Goal: Task Accomplishment & Management: Manage account settings

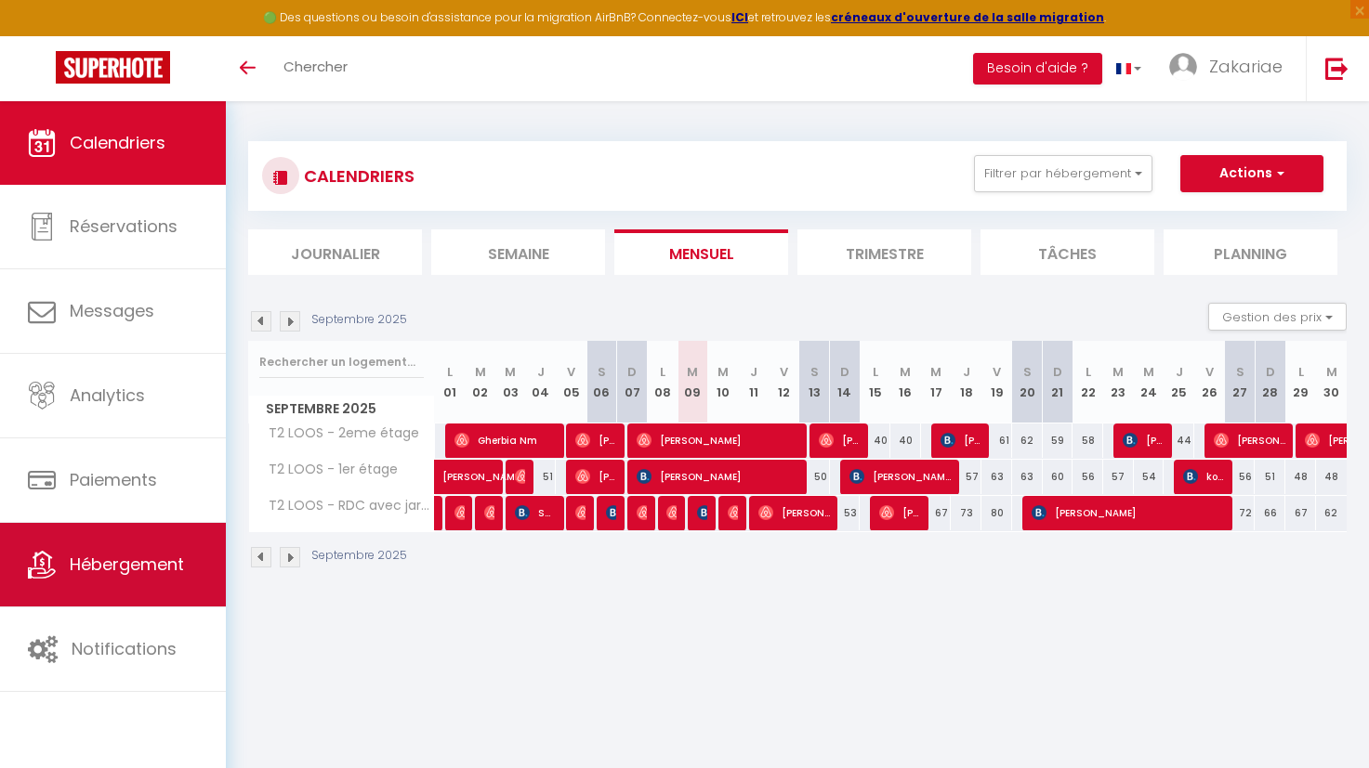
click at [151, 555] on span "Hébergement" at bounding box center [127, 564] width 114 height 23
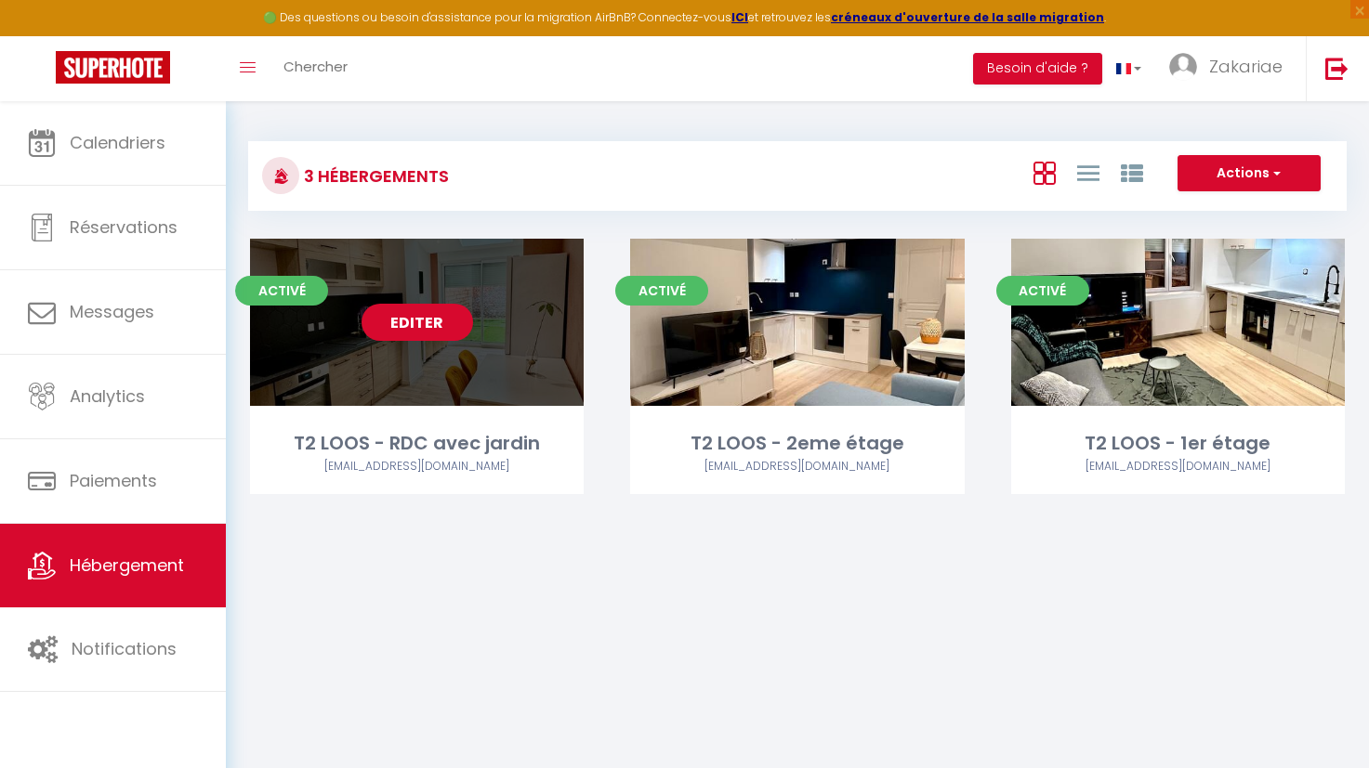
click at [424, 320] on link "Editer" at bounding box center [416, 322] width 111 height 37
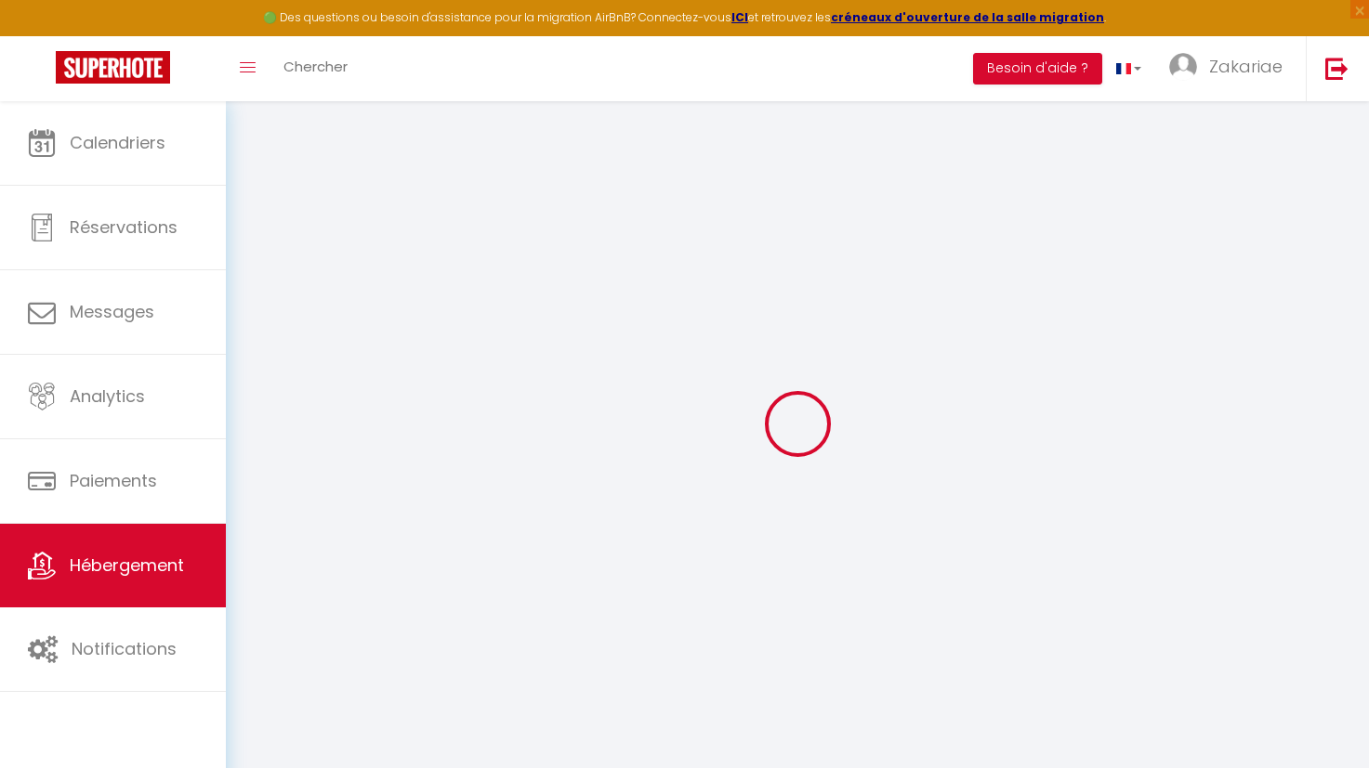
select select "7507-1023092885161174937"
select select "+ 15 %"
select select "+ 22 %"
select select
checkbox input "true"
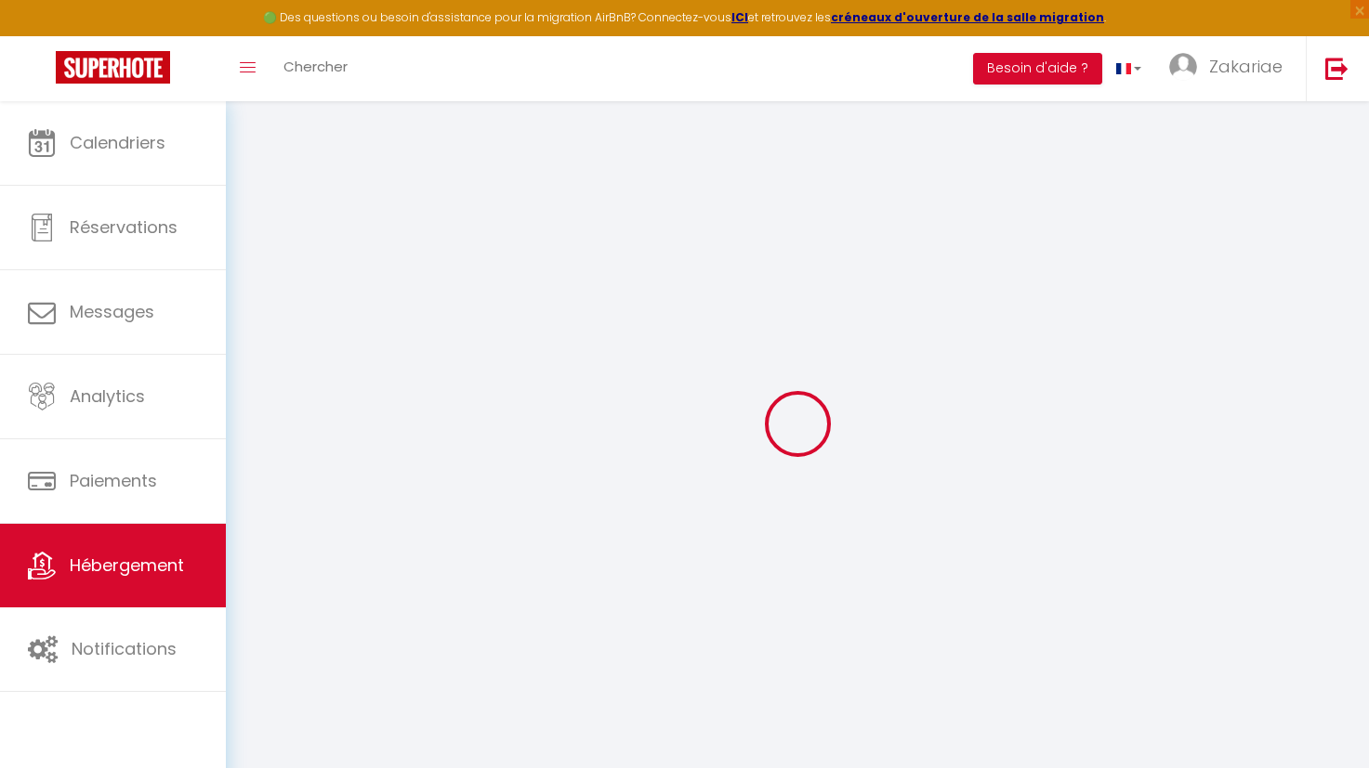
checkbox input "false"
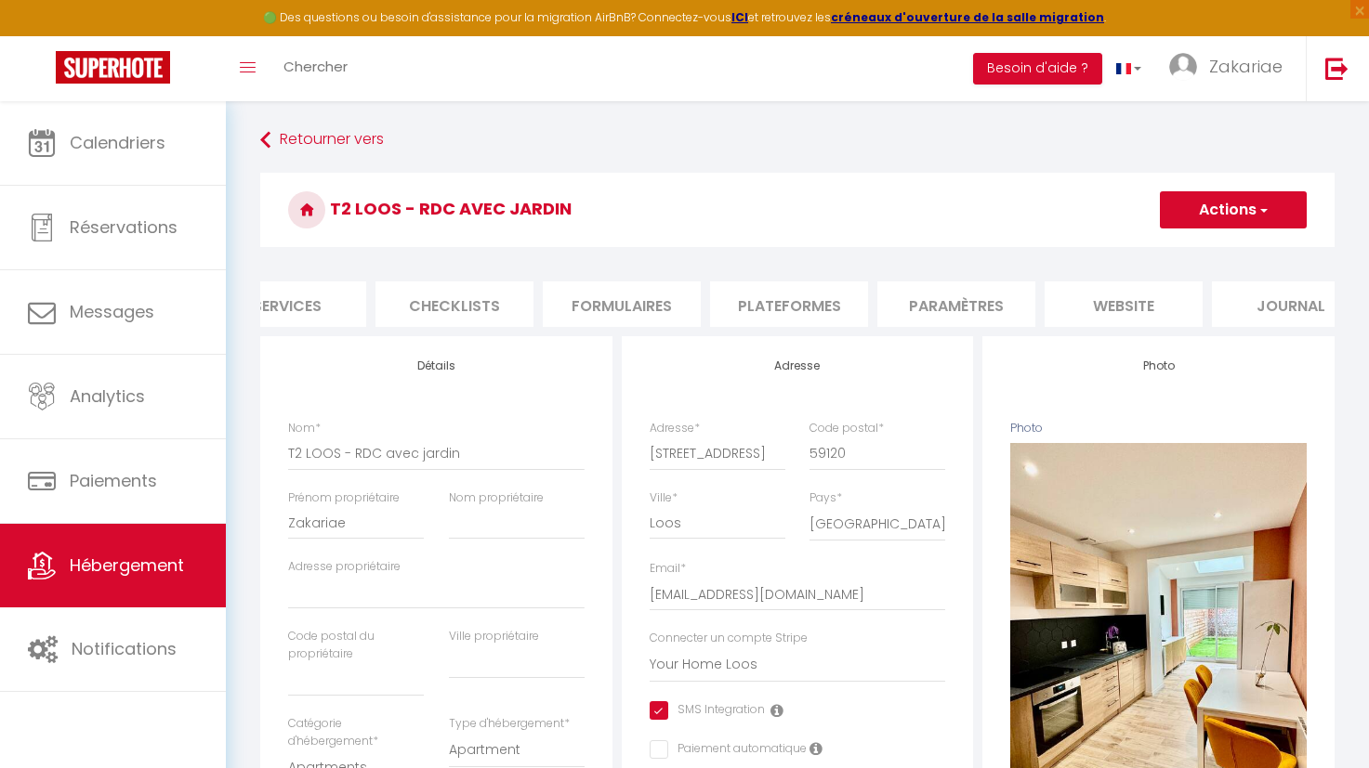
scroll to position [0, 598]
click at [710, 302] on li "Plateformes" at bounding box center [744, 305] width 158 height 46
select select
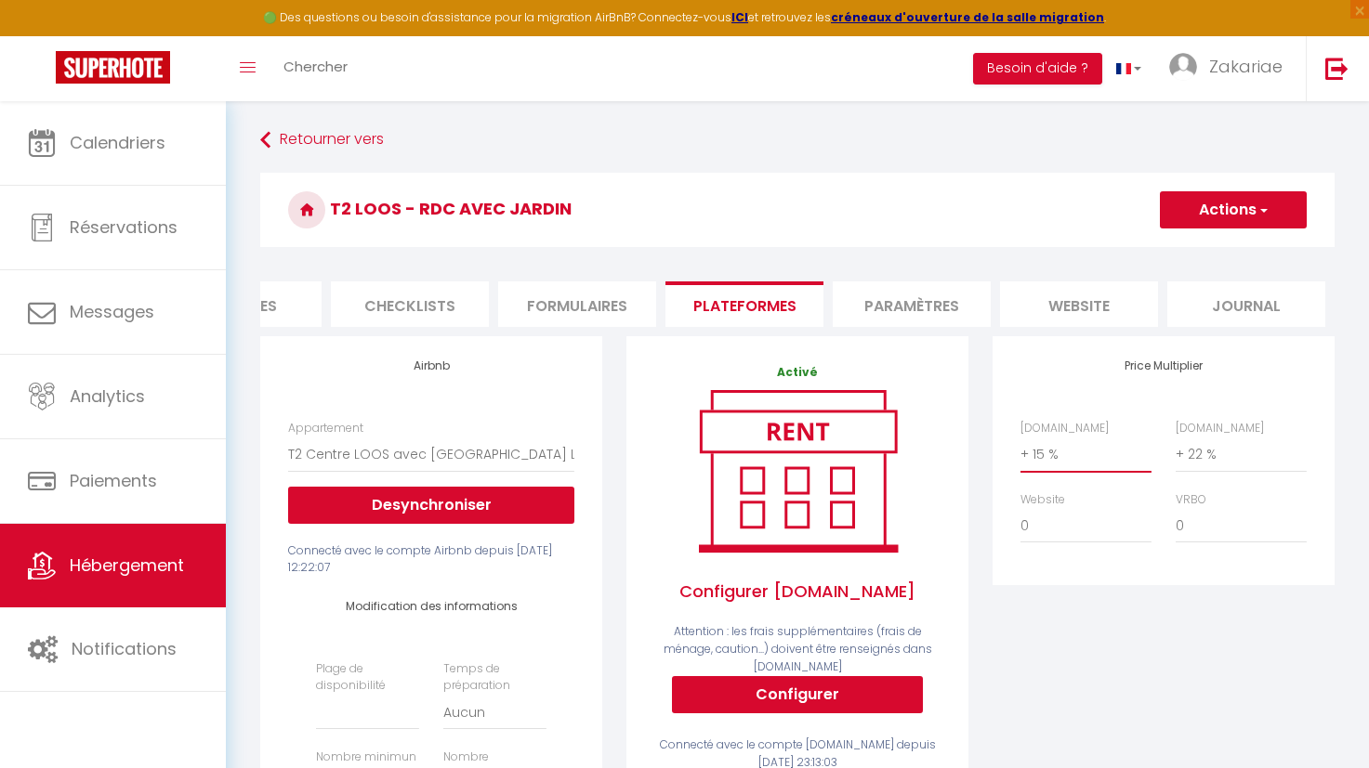
click at [1039, 472] on select "0 + 1 % + 2 % + 3 % + 4 % + 5 % + 6 % + 7 % + 8 % + 9 %" at bounding box center [1085, 454] width 131 height 35
select select "+ 18 %"
click at [1020, 451] on select "0 + 1 % + 2 % + 3 % + 4 % + 5 % + 6 % + 7 % + 8 % + 9 %" at bounding box center [1085, 454] width 131 height 35
select select
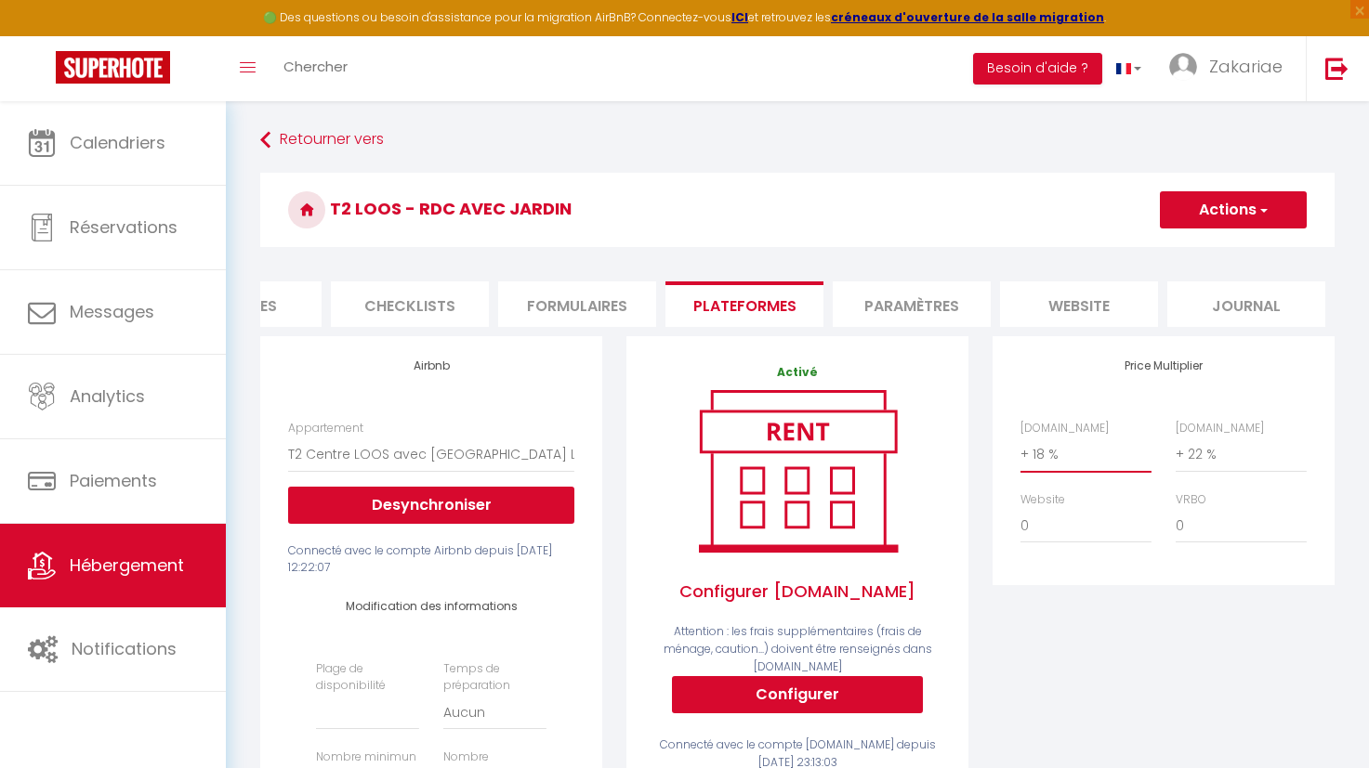
scroll to position [93, 0]
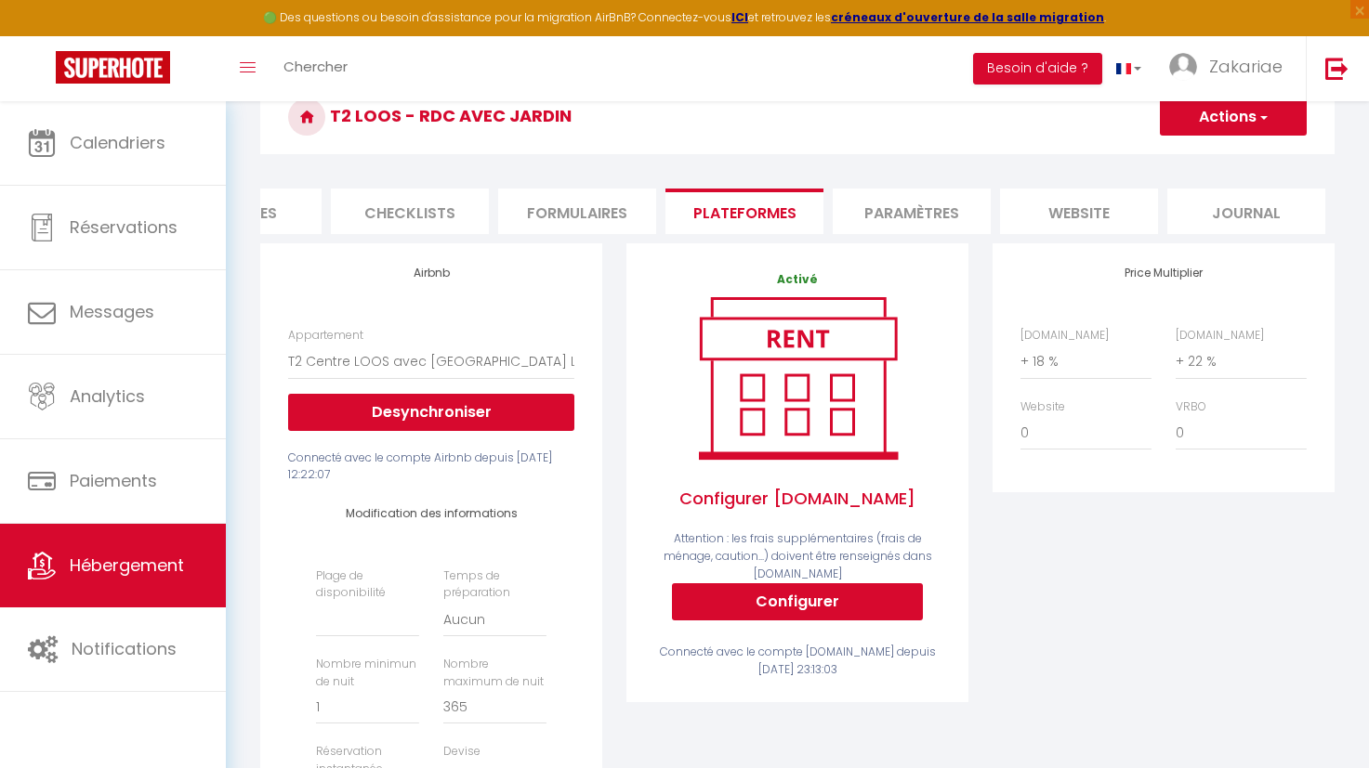
click at [1242, 111] on button "Actions" at bounding box center [1233, 116] width 147 height 37
click at [1231, 156] on link "Enregistrer" at bounding box center [1232, 158] width 147 height 24
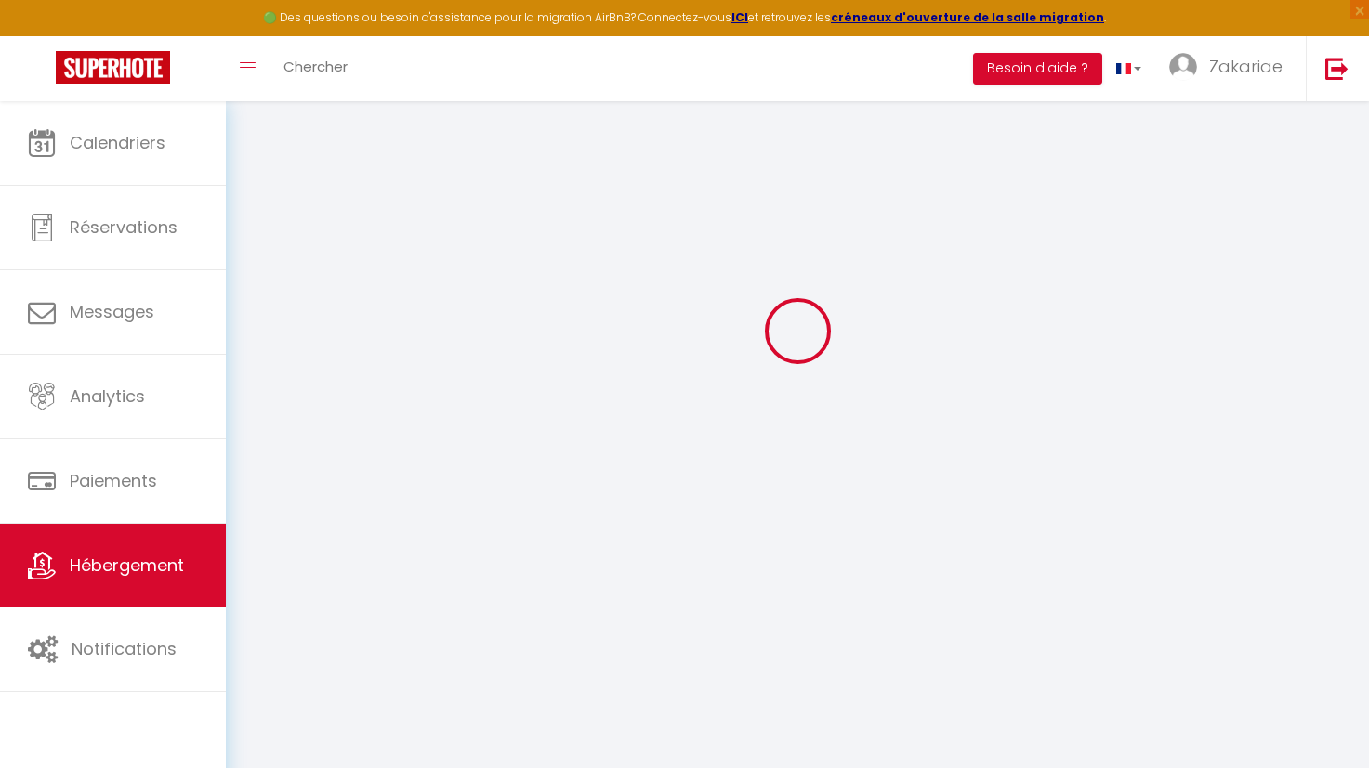
select select
select select "EUR"
select select
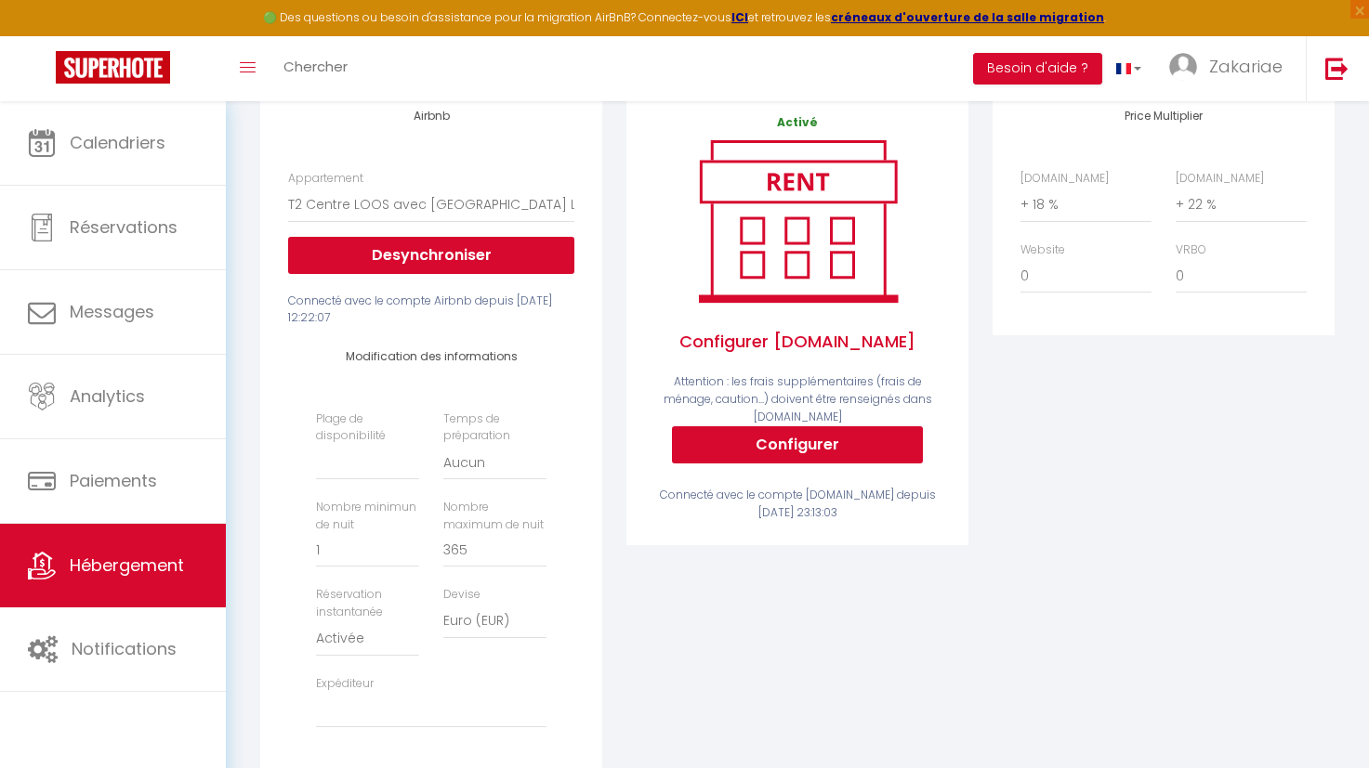
scroll to position [64, 0]
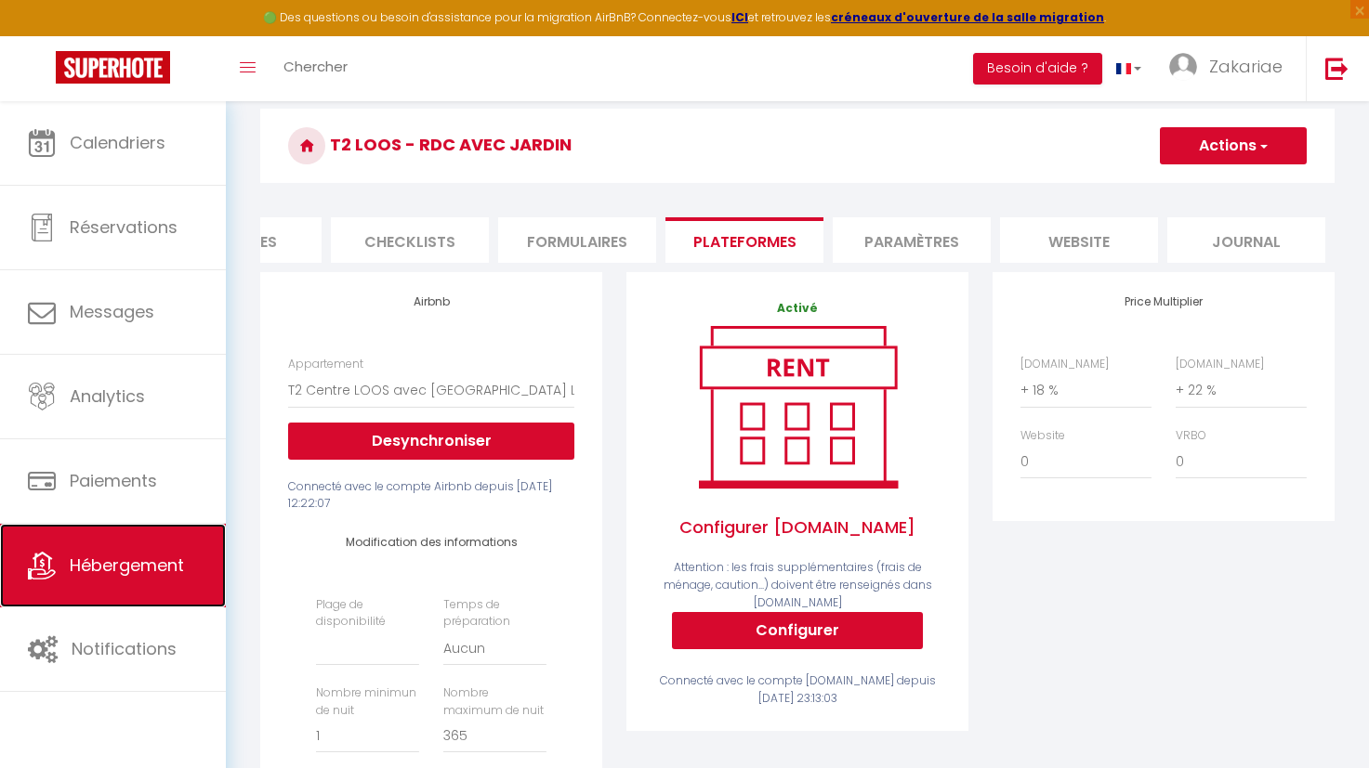
click at [154, 561] on span "Hébergement" at bounding box center [127, 565] width 114 height 23
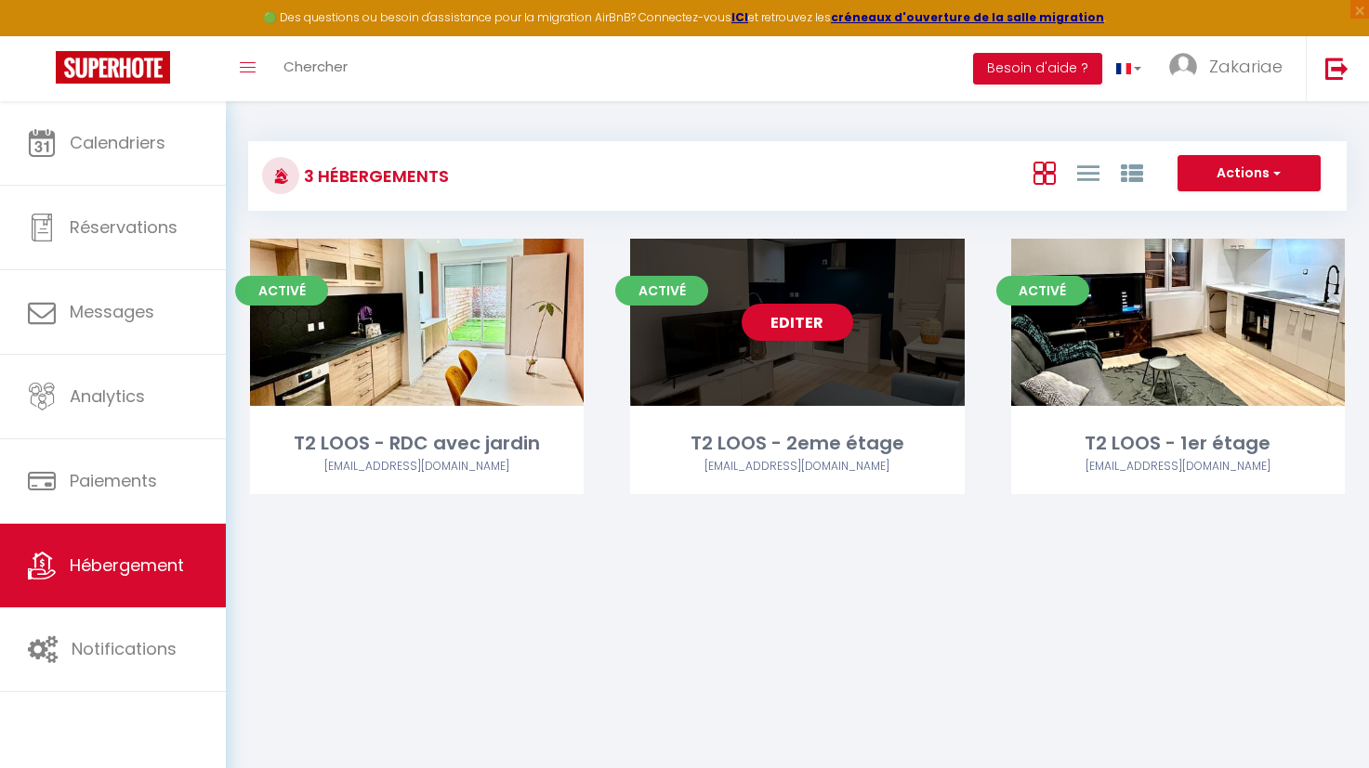
click at [807, 320] on link "Editer" at bounding box center [796, 322] width 111 height 37
select select "3"
select select "2"
select select "1"
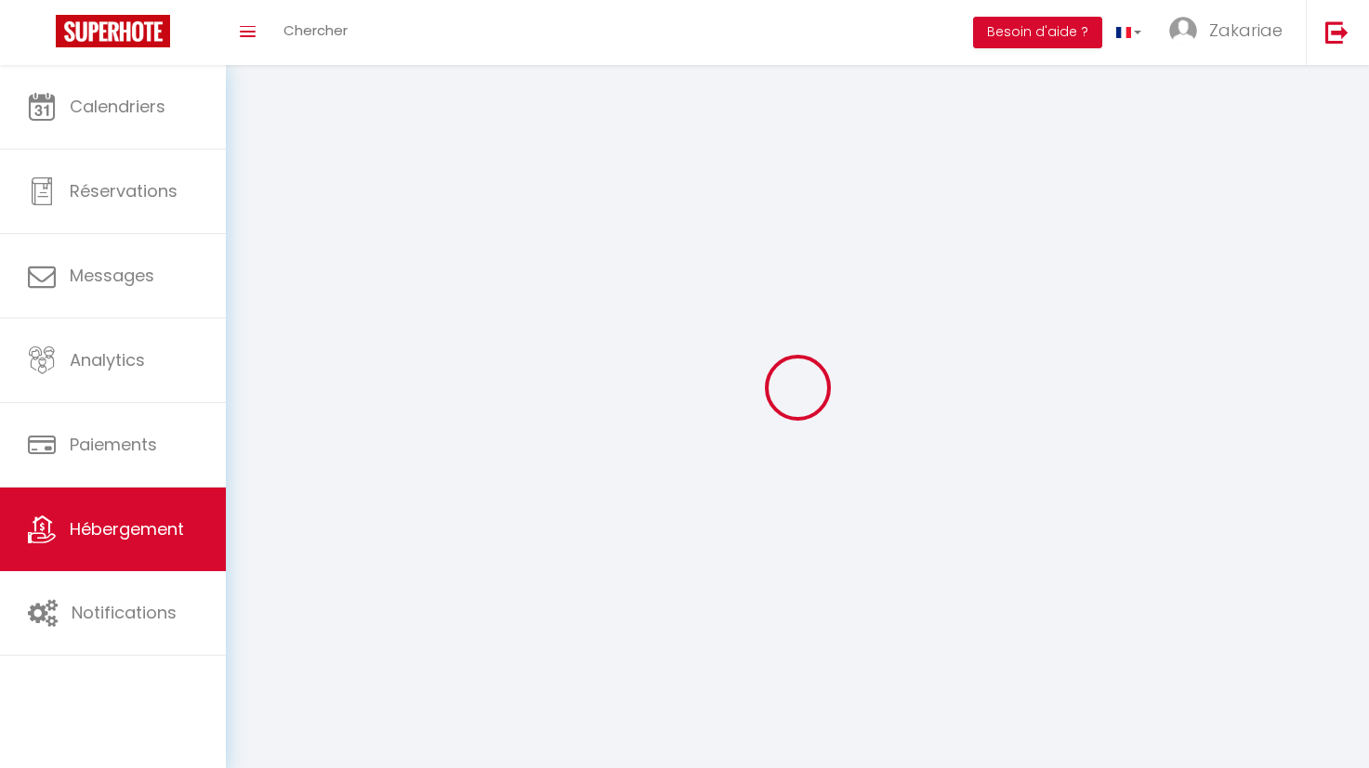
select select
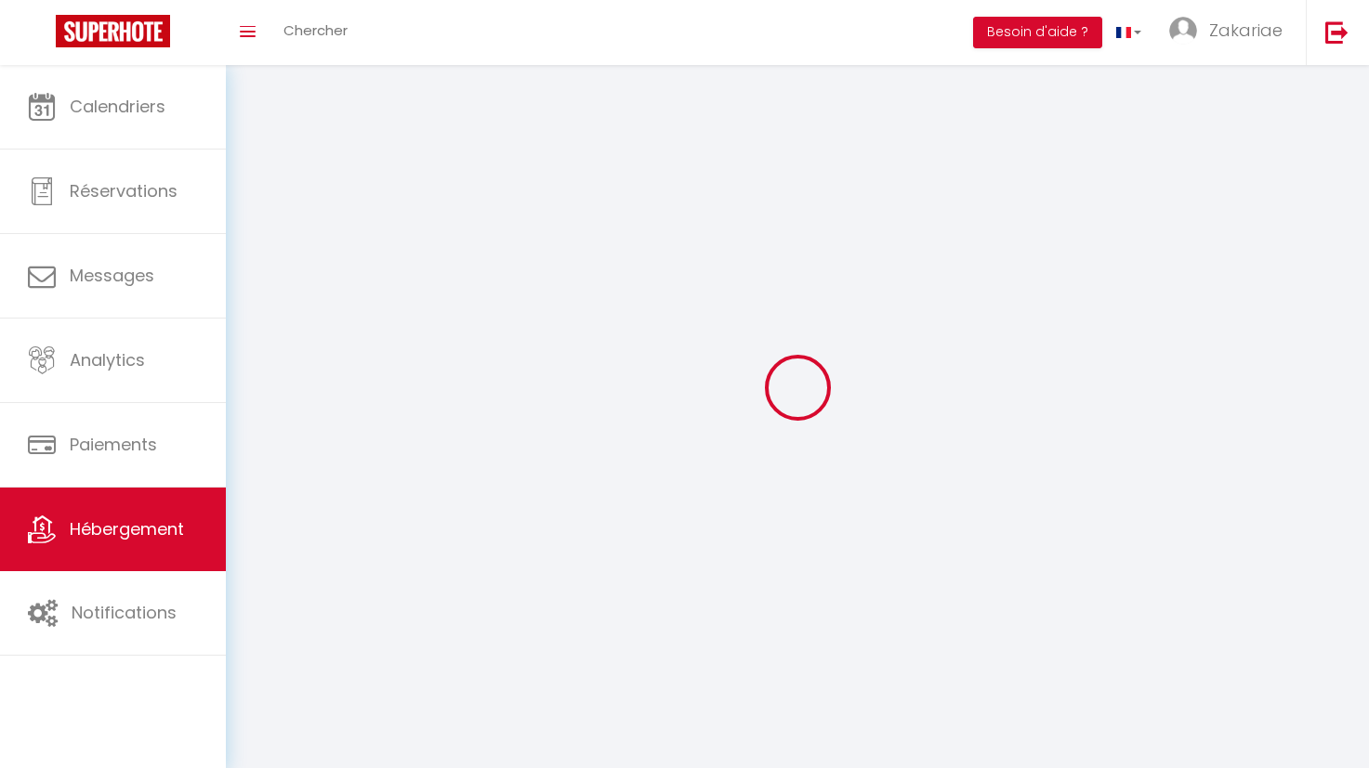
checkbox input "false"
select select
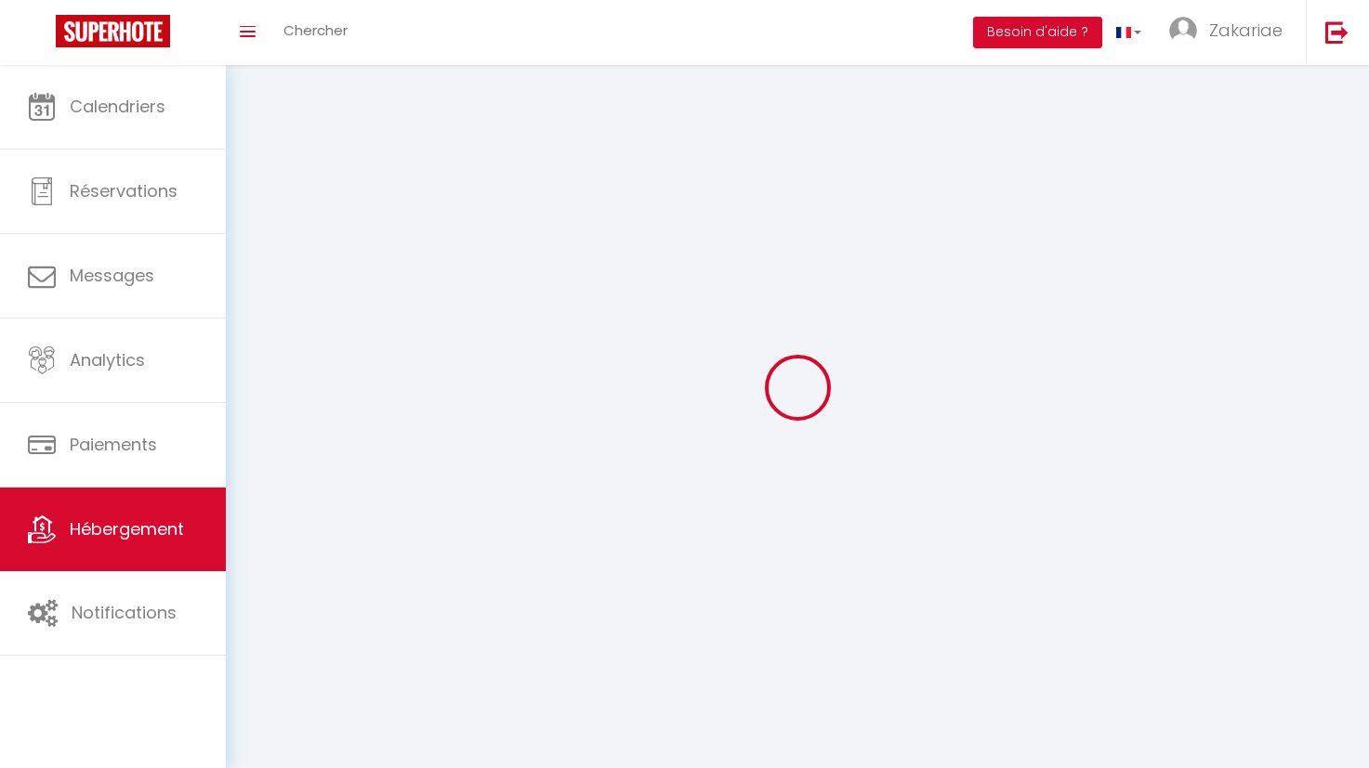
select select
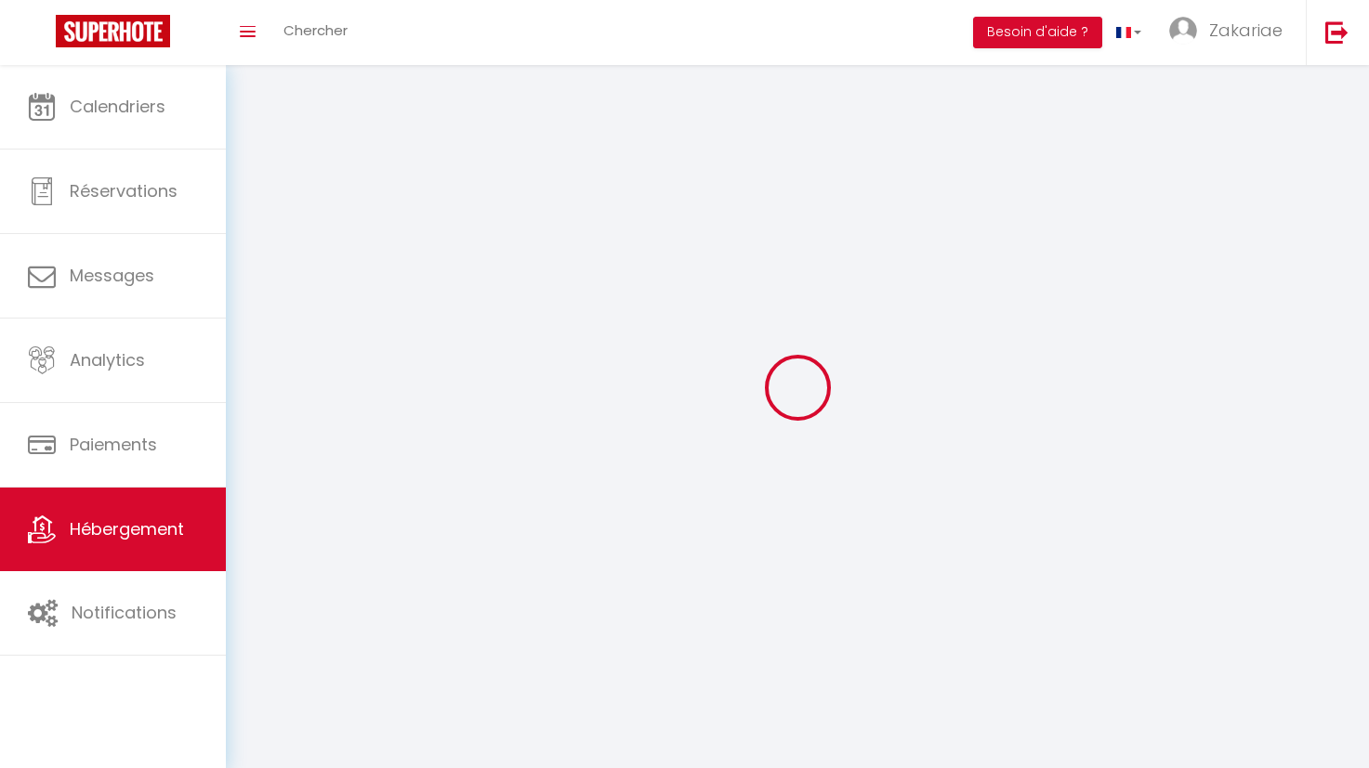
select select
checkbox input "false"
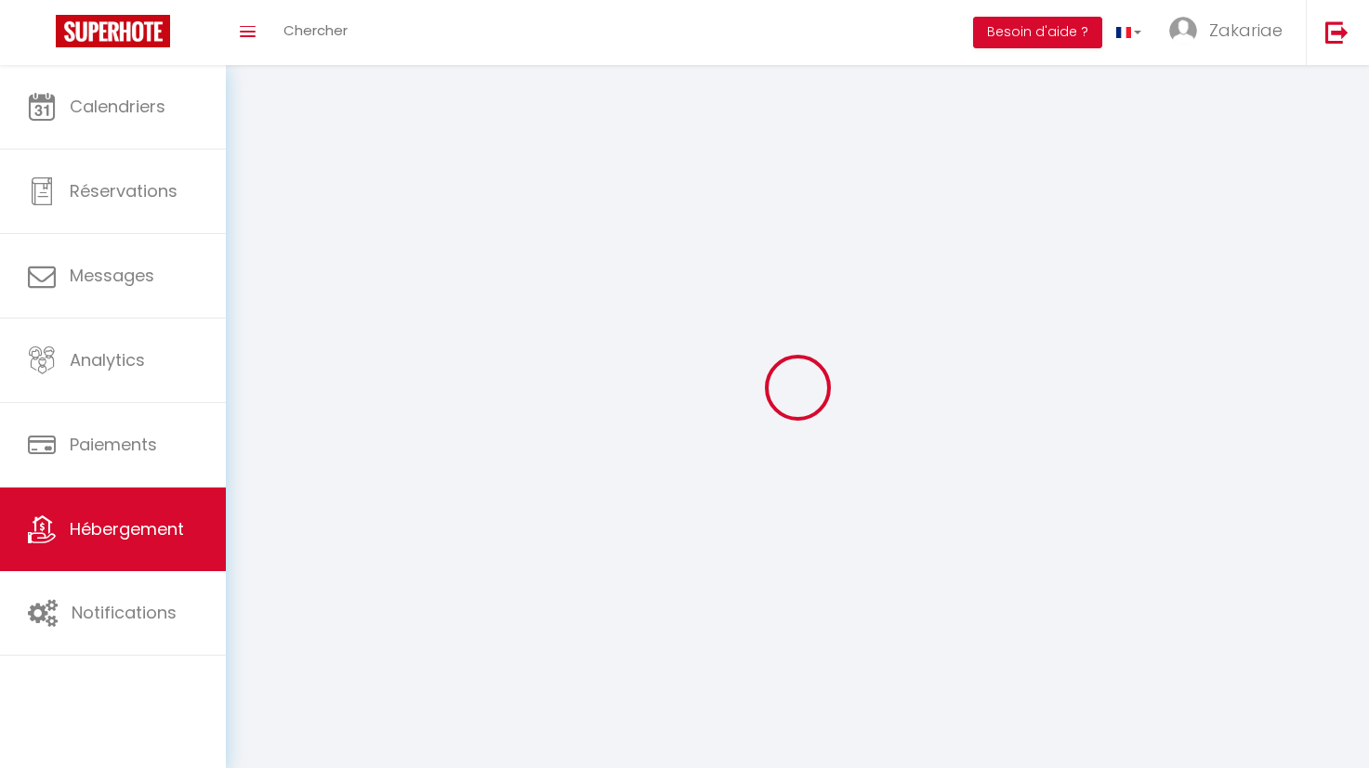
select select
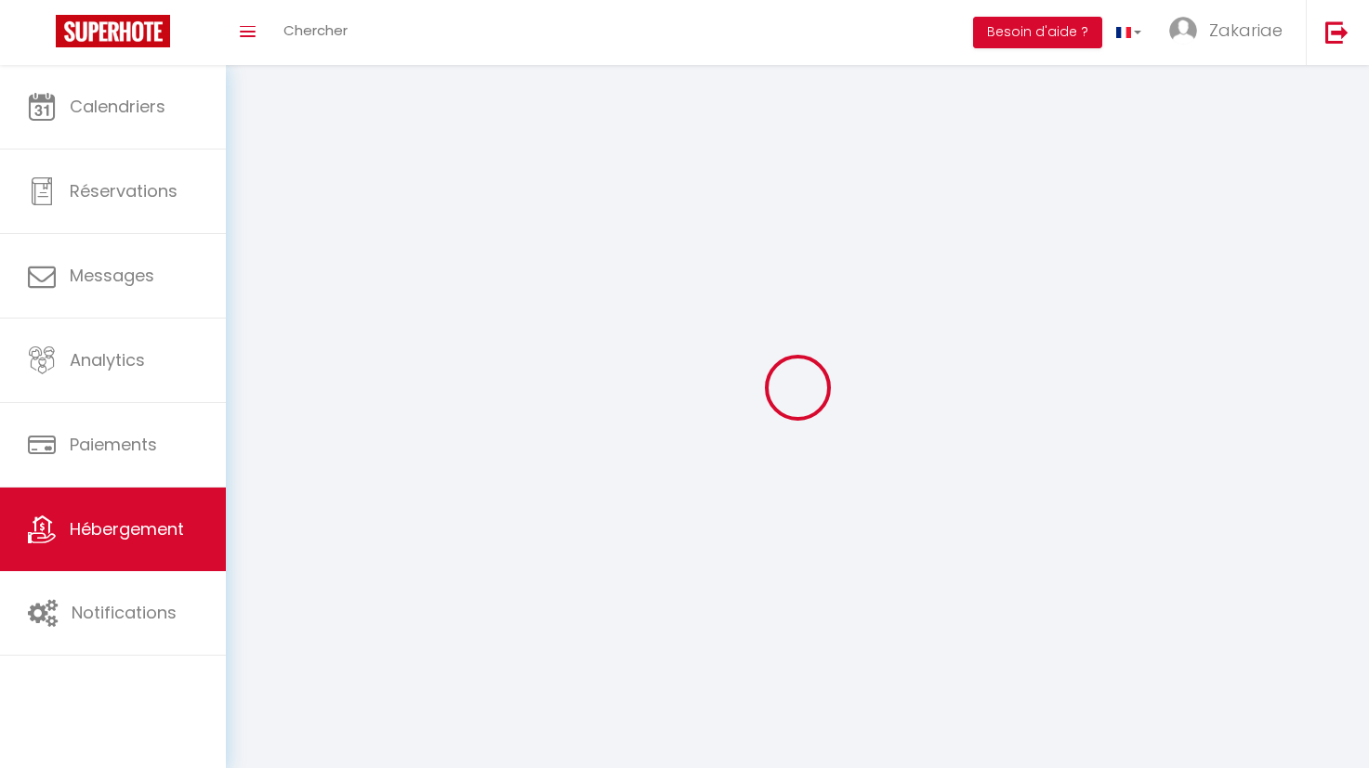
select select
checkbox input "false"
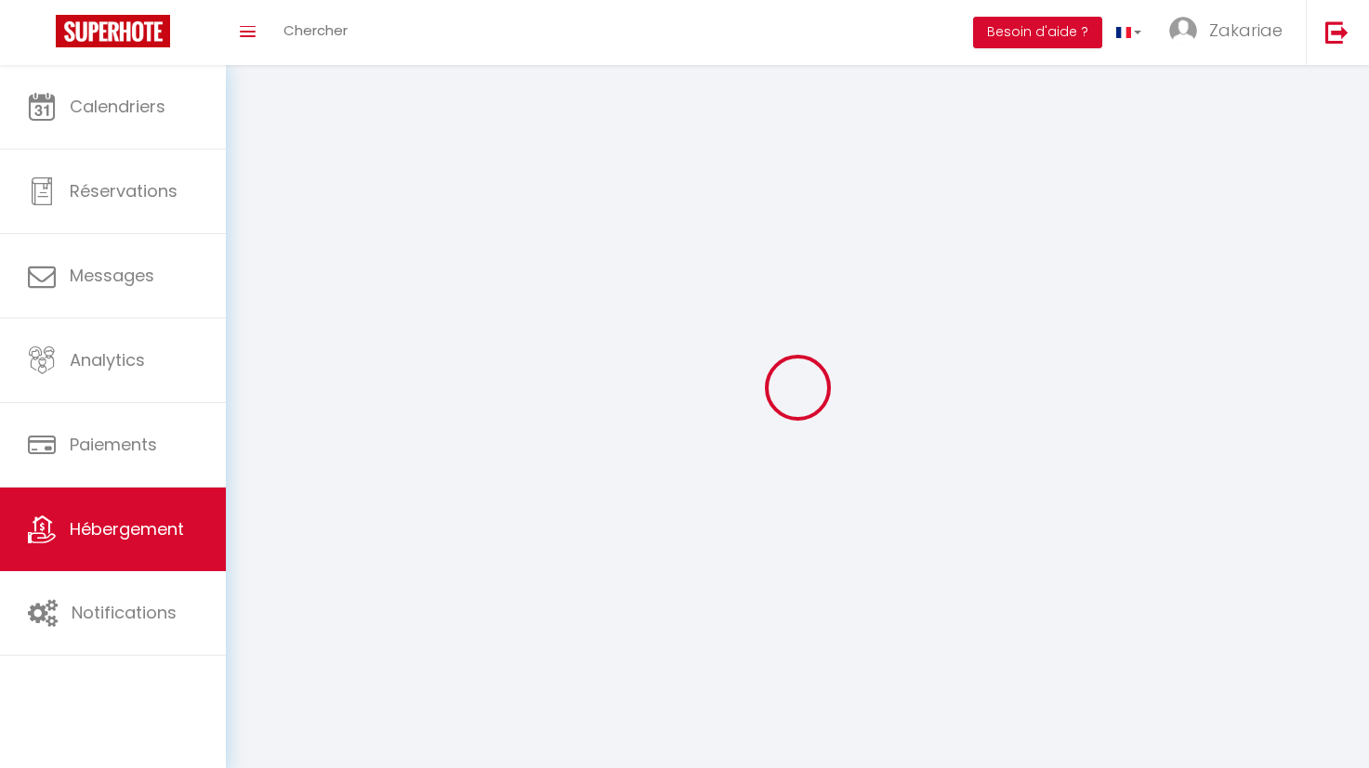
checkbox input "false"
select select
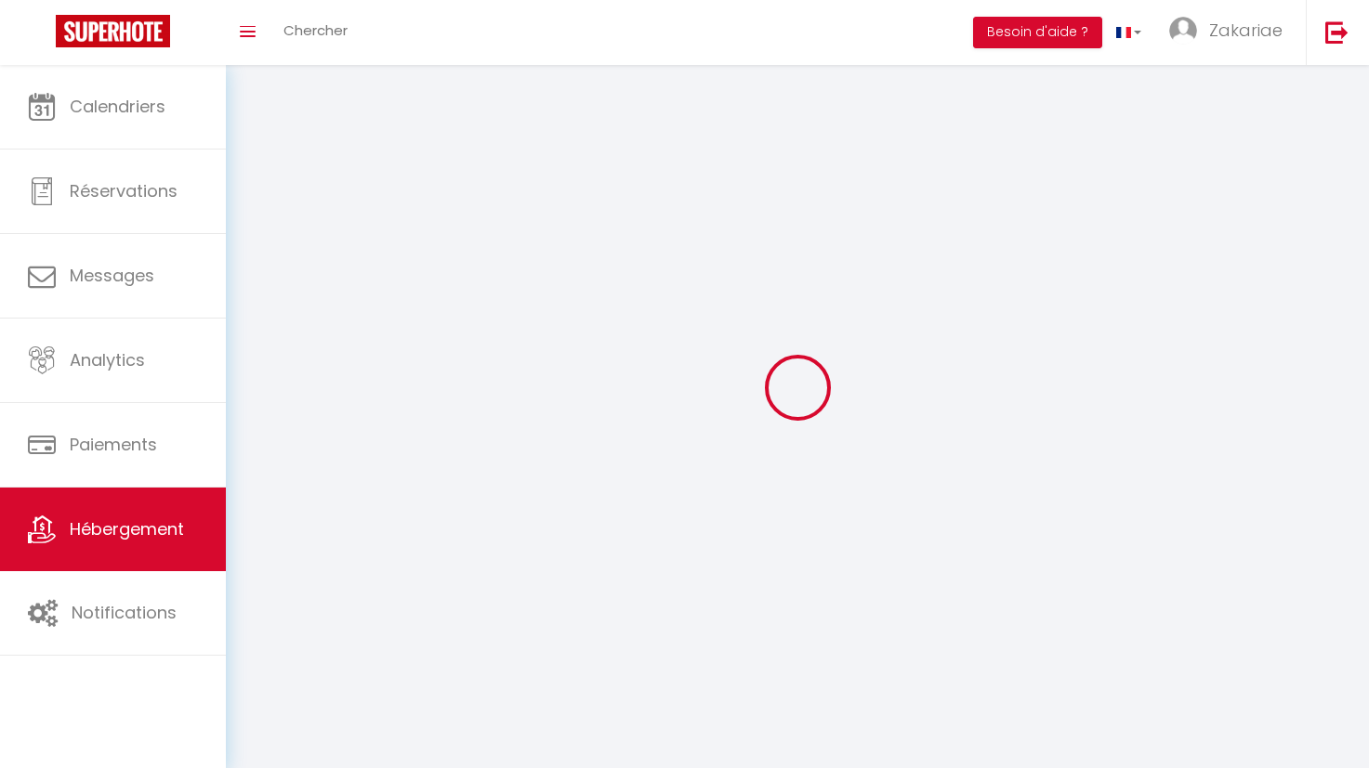
select select
checkbox input "false"
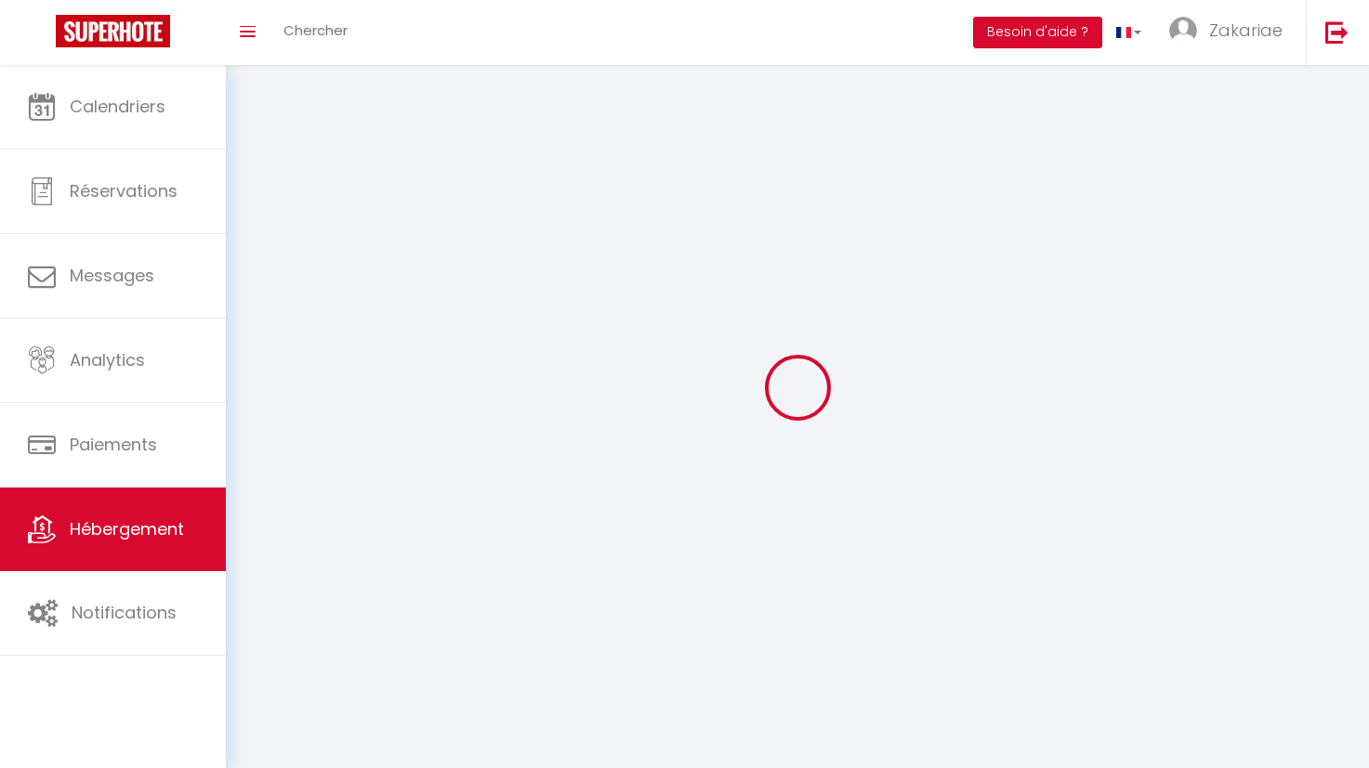
checkbox input "false"
select select
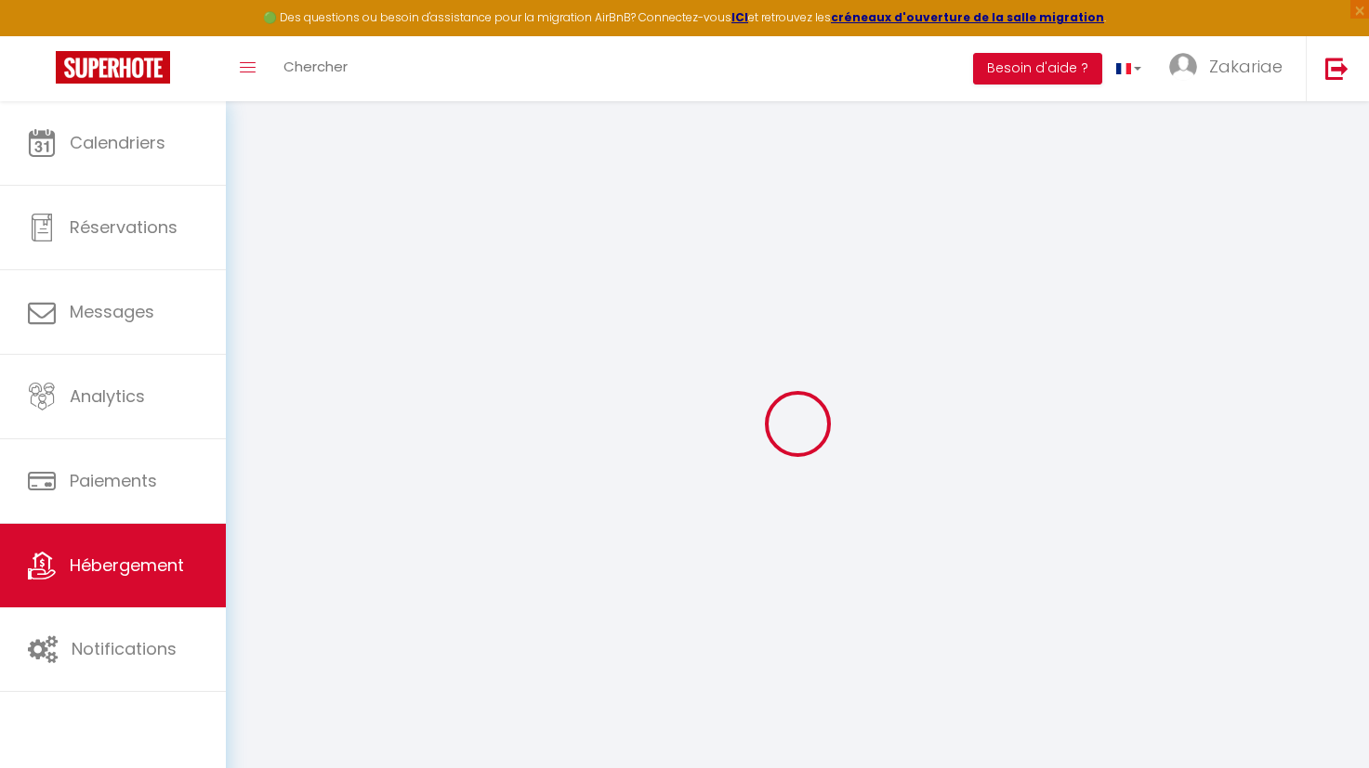
select select "7507-815691953083655836"
select select "+ 15 %"
select select "+ 18 %"
checkbox input "true"
checkbox input "false"
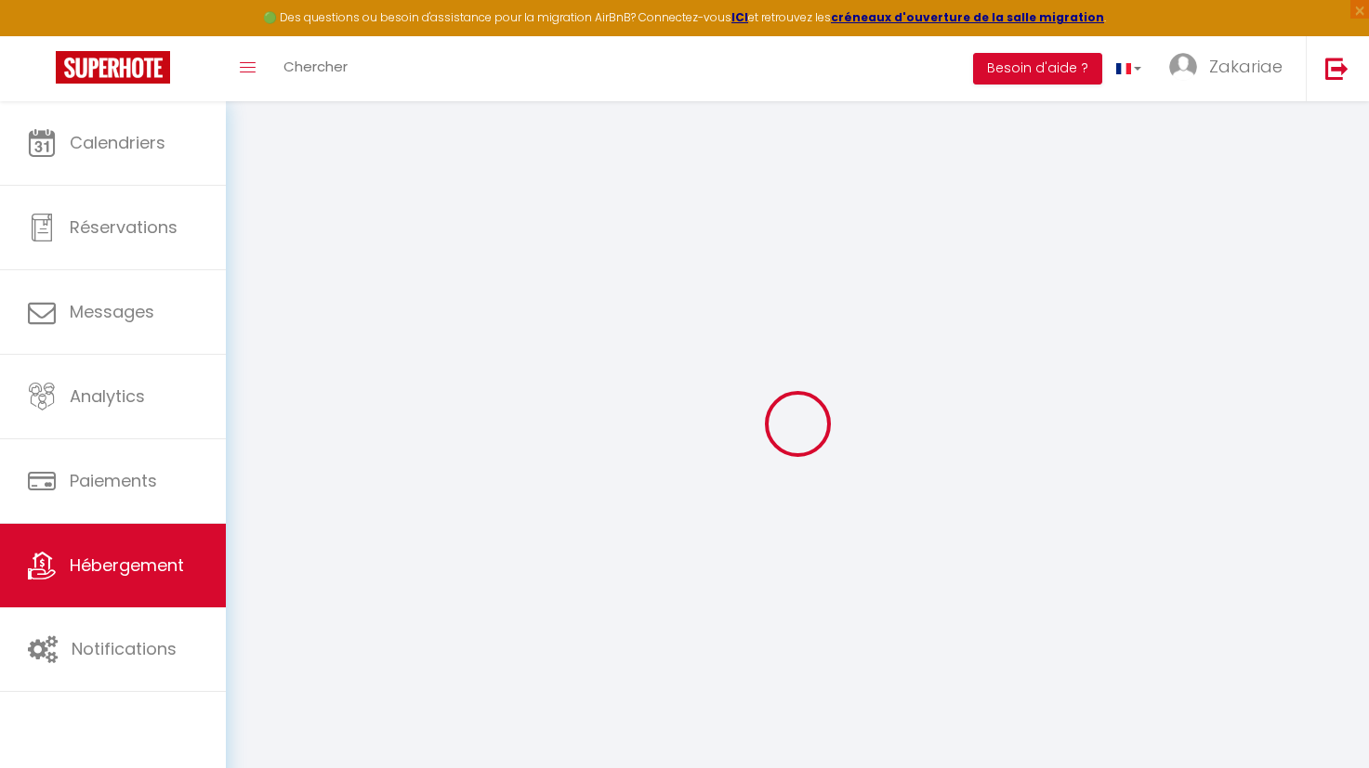
checkbox input "false"
select select "15:00"
select select
select select "11:00"
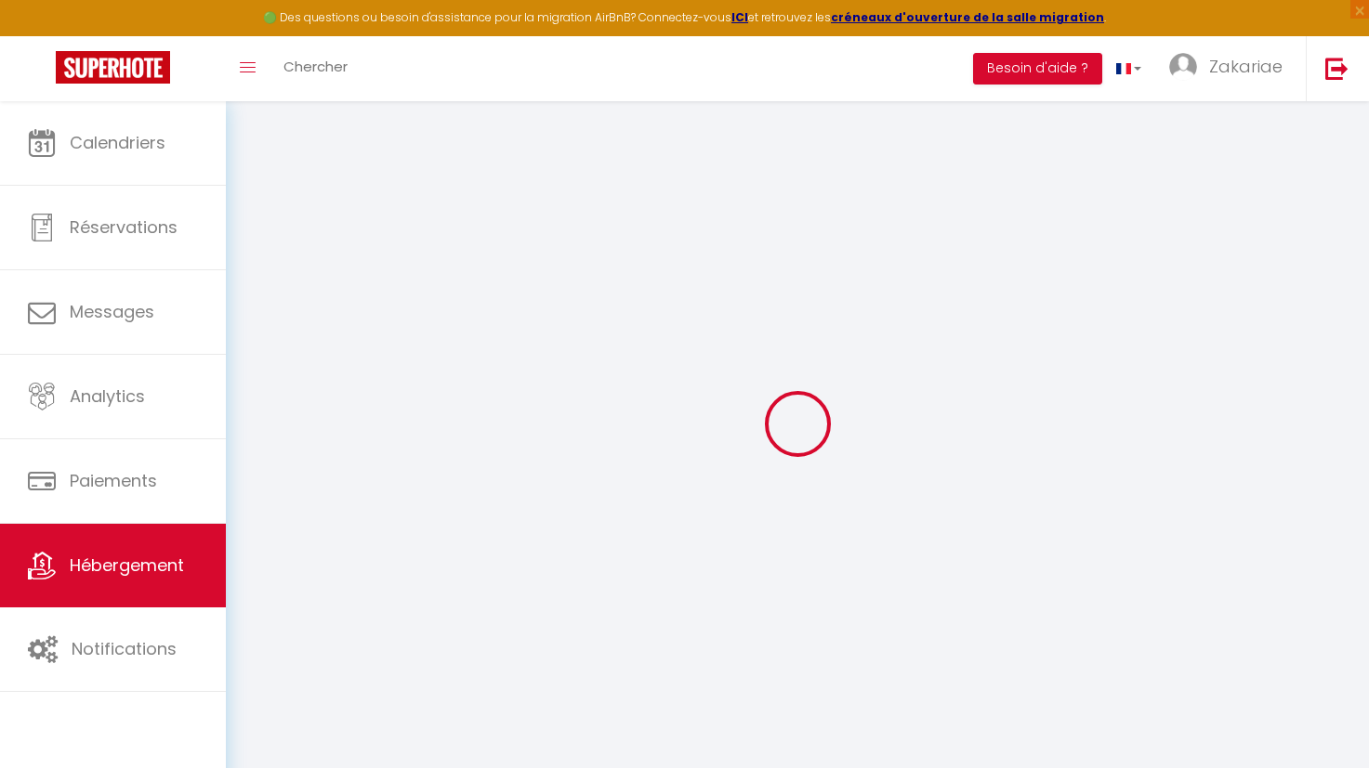
select select "30"
select select "120"
select select "365"
select select "EUR"
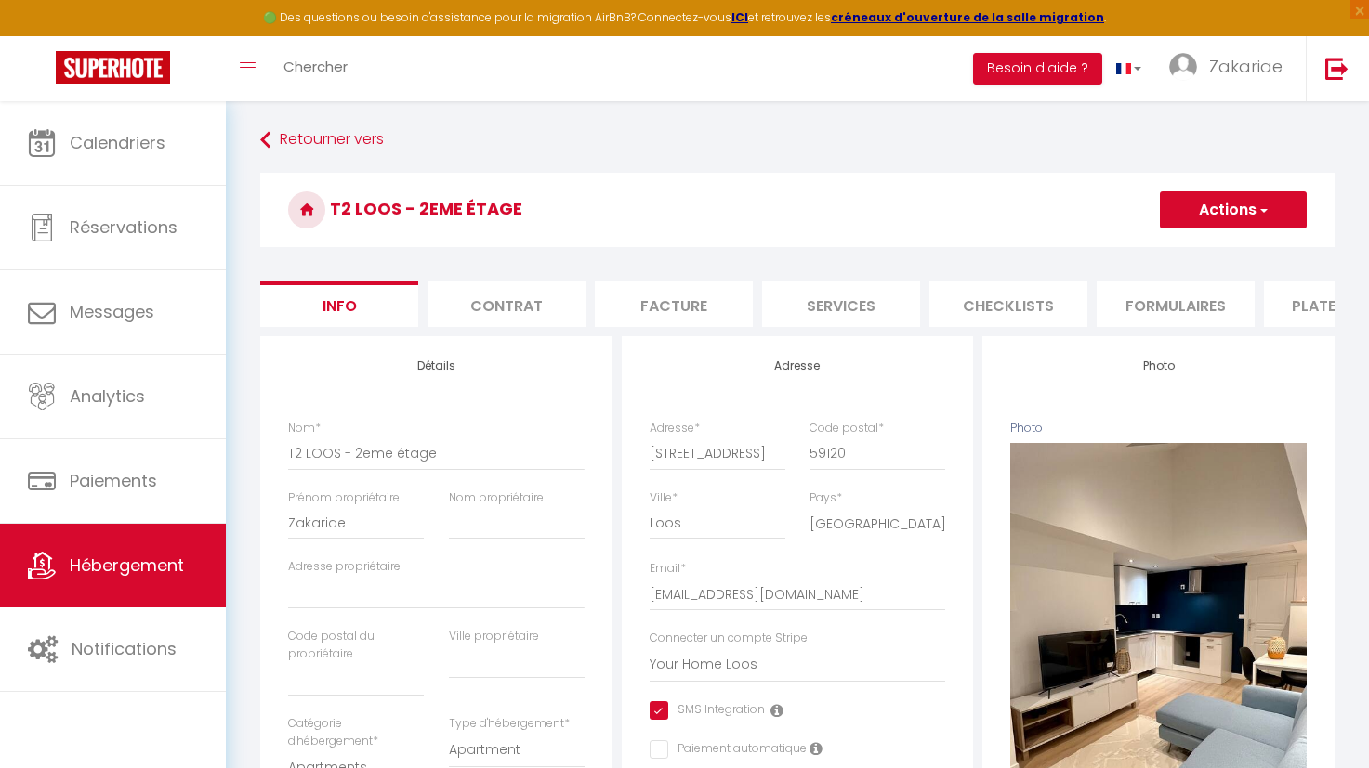
drag, startPoint x: 889, startPoint y: 324, endPoint x: 951, endPoint y: 332, distance: 62.7
click at [951, 327] on ul "Info Contrat Facture Services Checklists Formulaires Plateformes Paramètres web…" at bounding box center [797, 305] width 1074 height 46
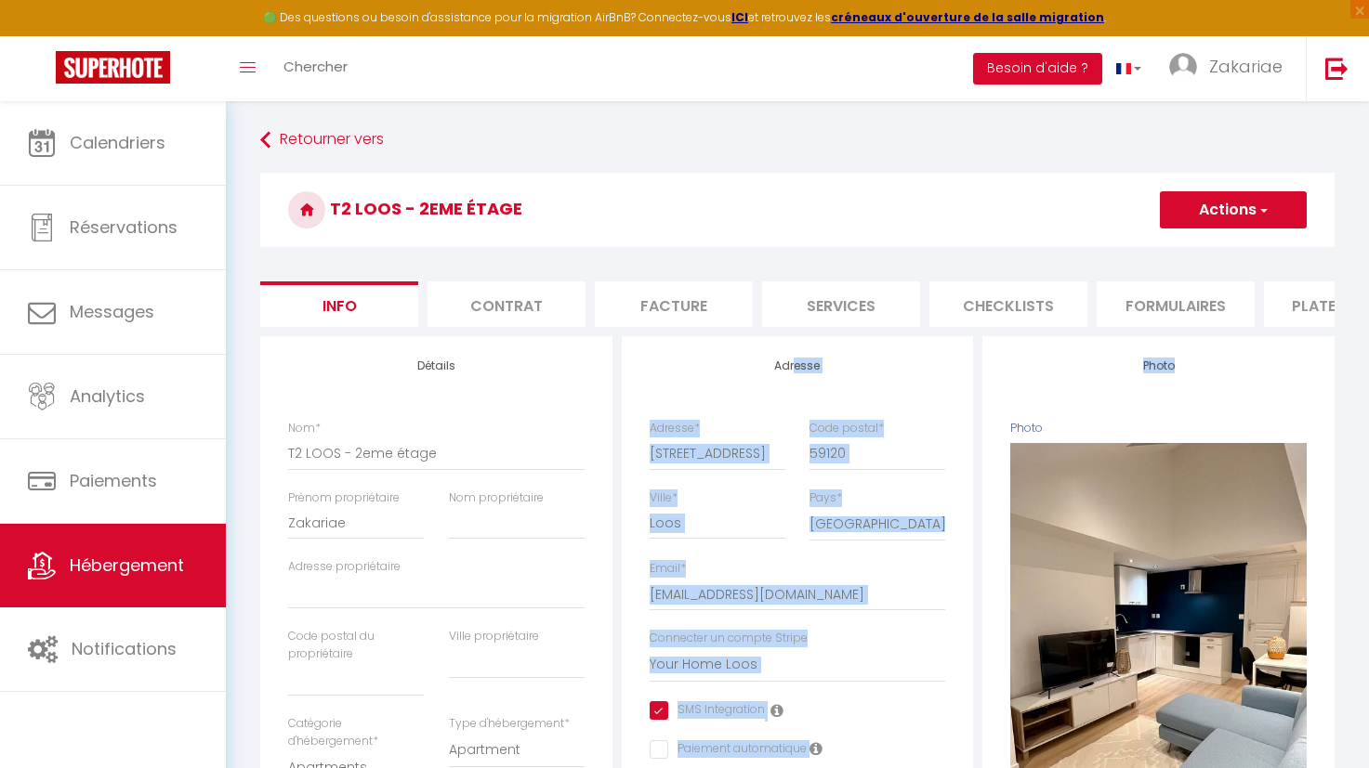
drag, startPoint x: 829, startPoint y: 344, endPoint x: 1126, endPoint y: 351, distance: 297.4
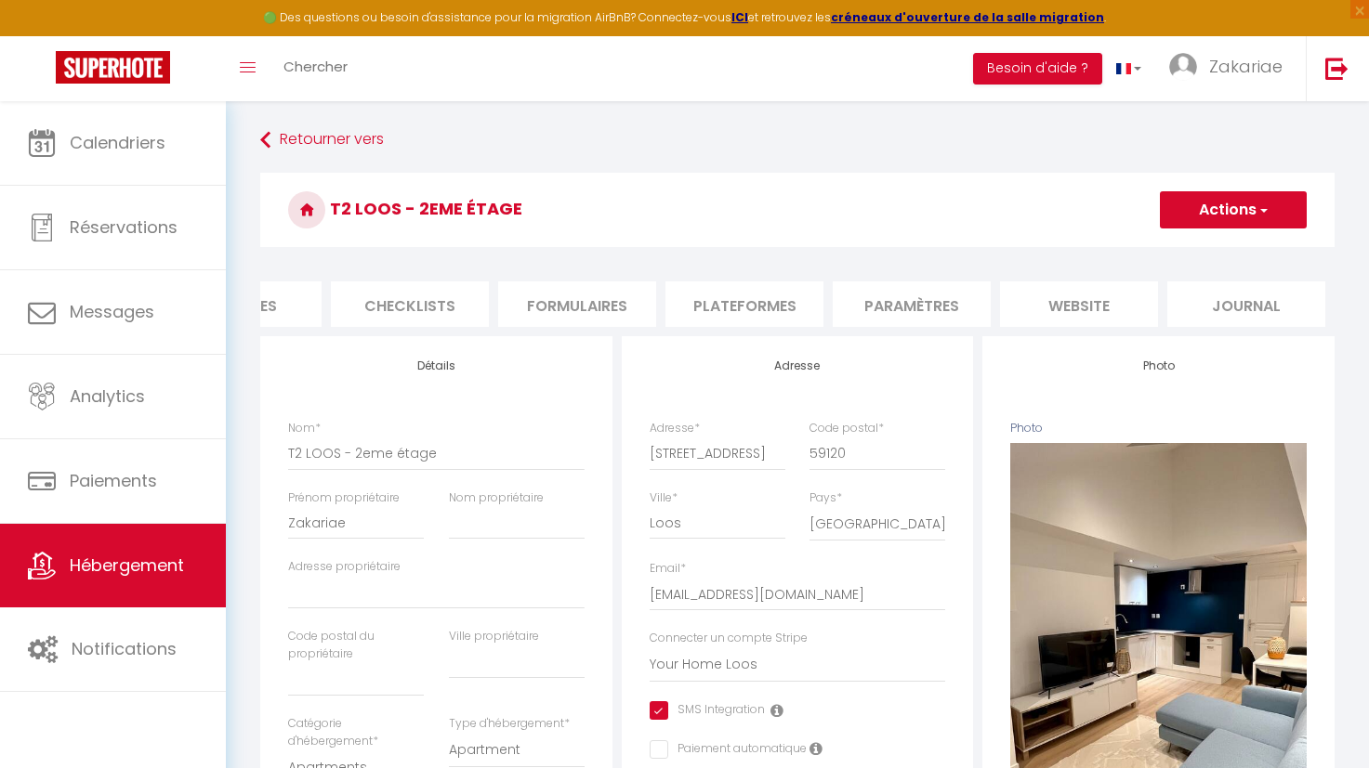
click at [896, 310] on li "Paramètres" at bounding box center [912, 305] width 158 height 46
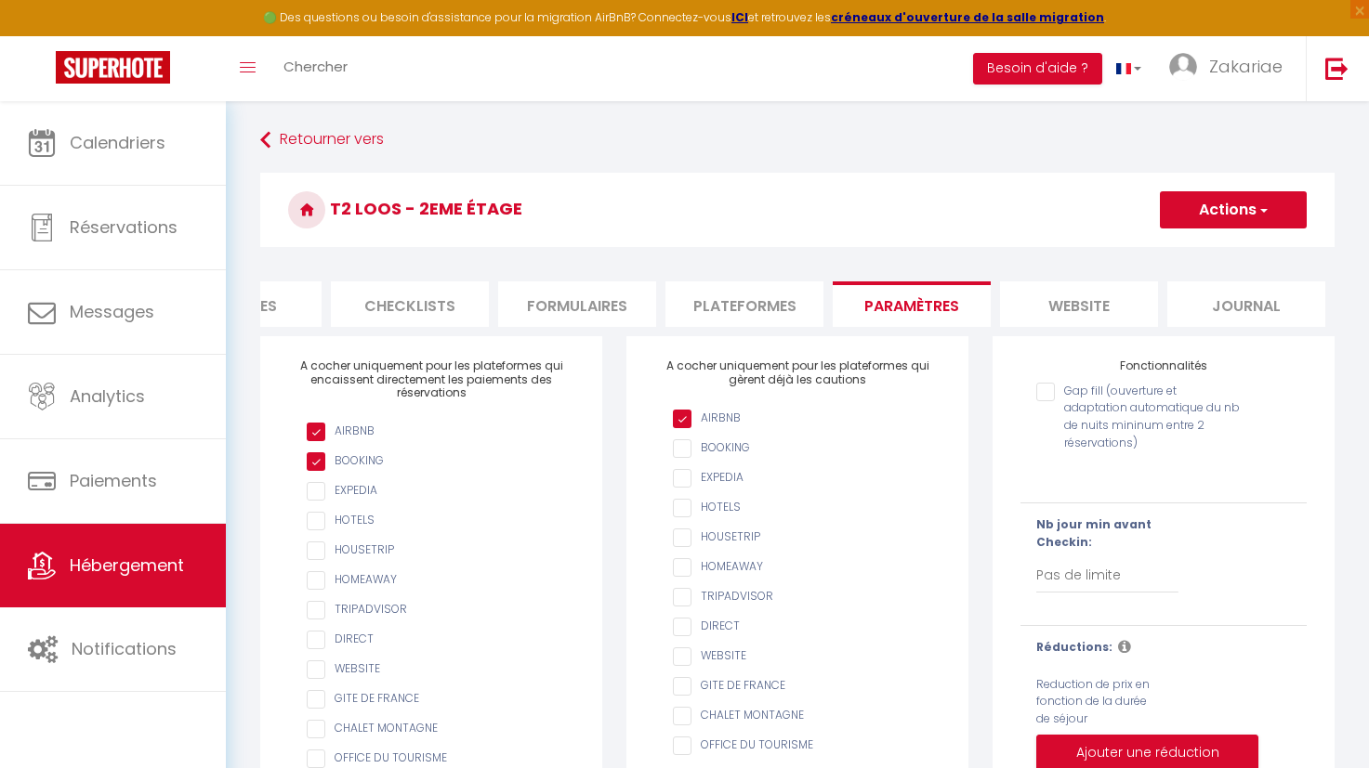
click at [714, 305] on li "Plateformes" at bounding box center [744, 305] width 158 height 46
select select
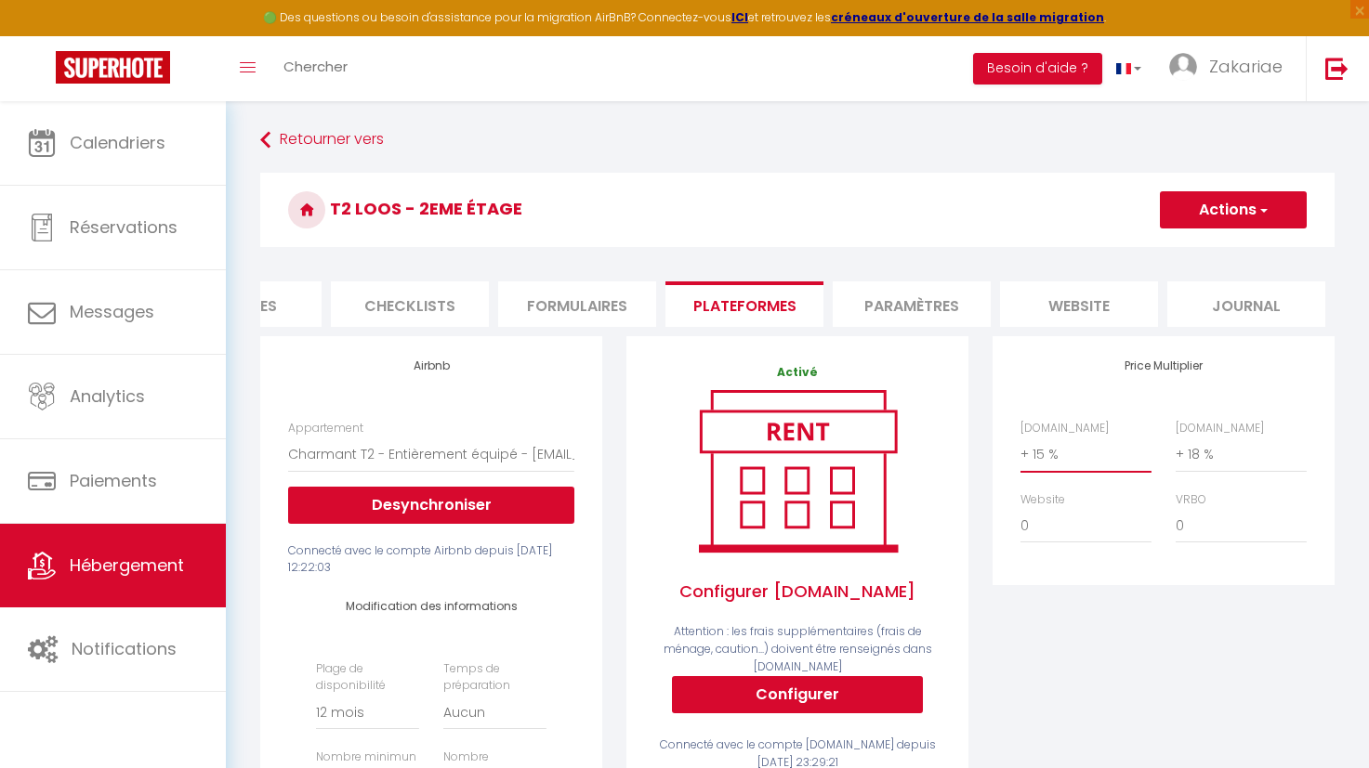
click at [1023, 472] on select "0 + 1 % + 2 % + 3 % + 4 % + 5 % + 6 % + 7 % + 8 % + 9 %" at bounding box center [1085, 454] width 131 height 35
select select "+ 18 %"
click at [1020, 451] on select "0 + 1 % + 2 % + 3 % + 4 % + 5 % + 6 % + 7 % + 8 % + 9 %" at bounding box center [1085, 454] width 131 height 35
select select
click at [1230, 206] on button "Actions" at bounding box center [1233, 209] width 147 height 37
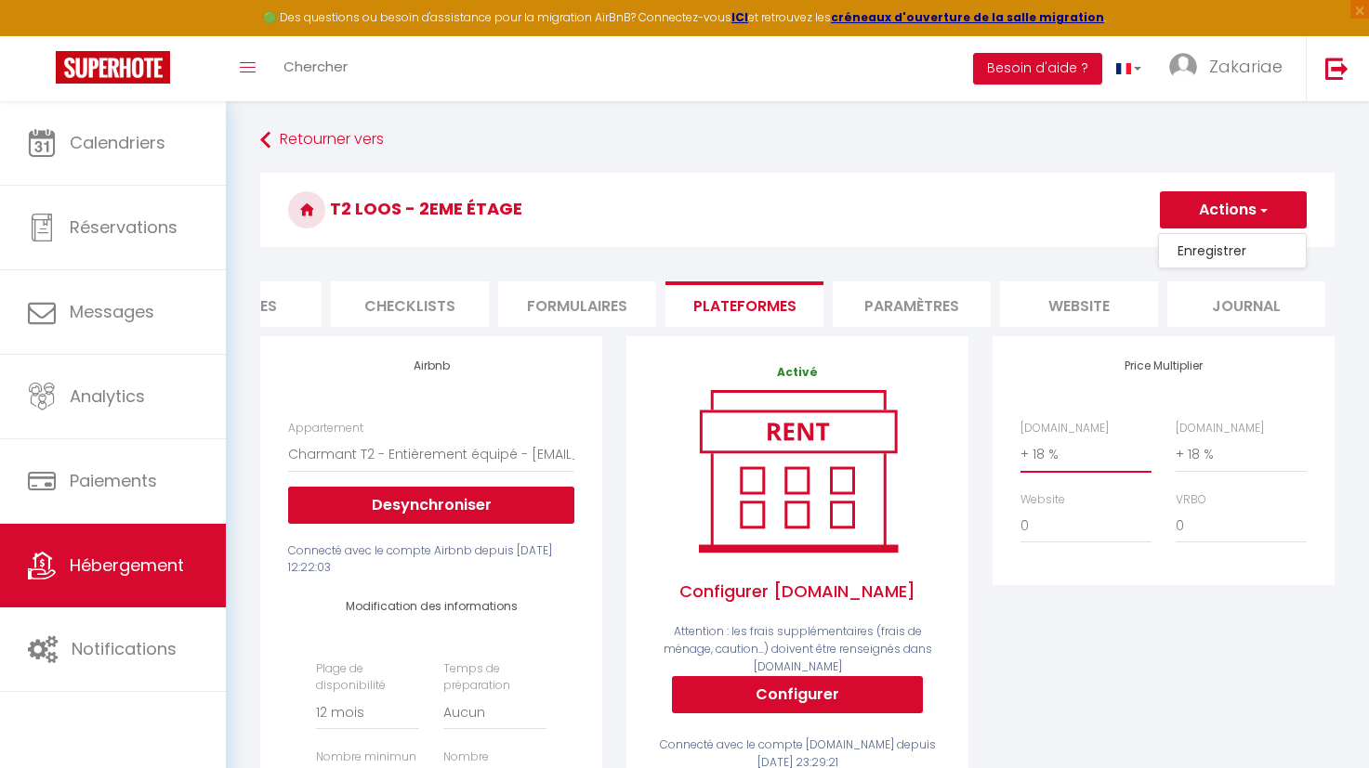
click at [1051, 472] on select "0 + 1 % + 2 % + 3 % + 4 % + 5 % + 6 % + 7 % + 8 % + 9 %" at bounding box center [1085, 454] width 131 height 35
select select "+ 17 %"
click at [1020, 451] on select "0 + 1 % + 2 % + 3 % + 4 % + 5 % + 6 % + 7 % + 8 % + 9 %" at bounding box center [1085, 454] width 131 height 35
select select
click at [1266, 217] on span "button" at bounding box center [1262, 210] width 12 height 19
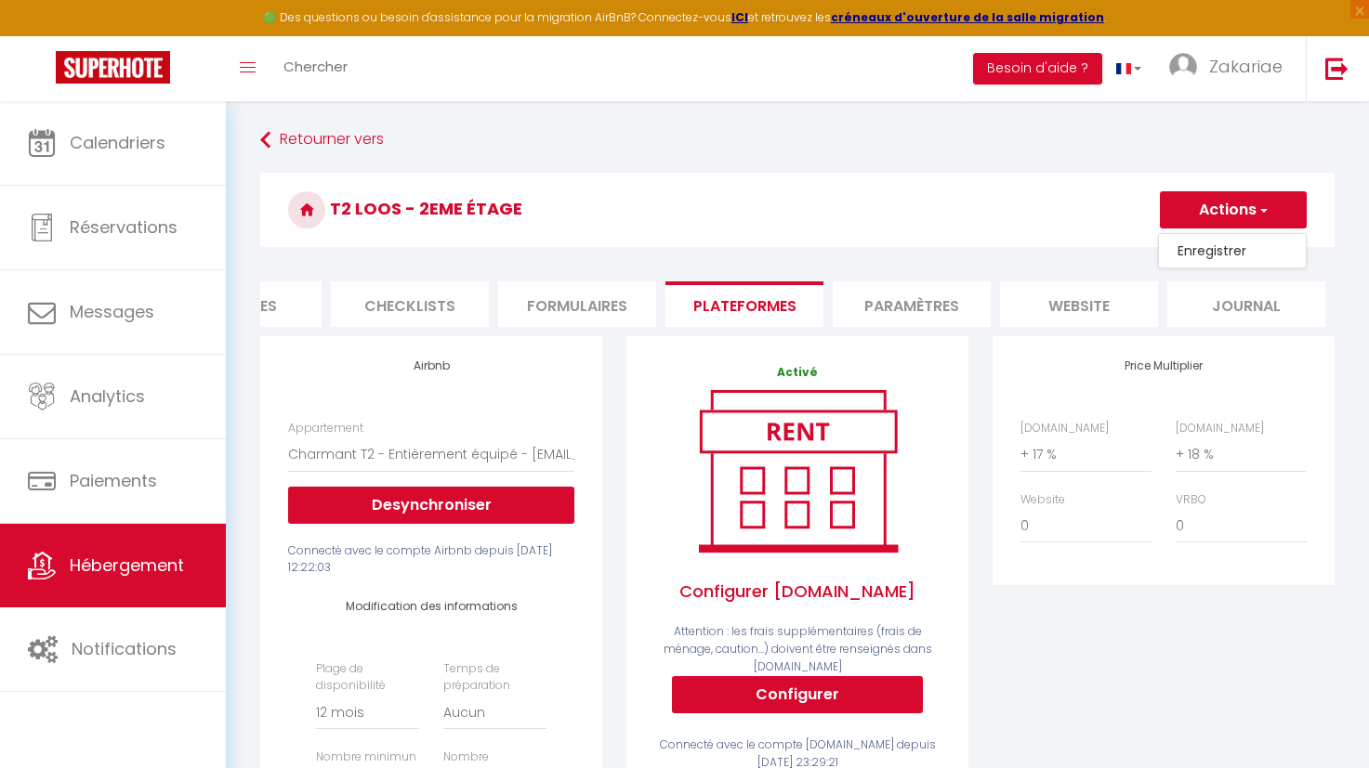
click at [1245, 253] on link "Enregistrer" at bounding box center [1232, 251] width 147 height 24
select select "365"
select select "EUR"
select select
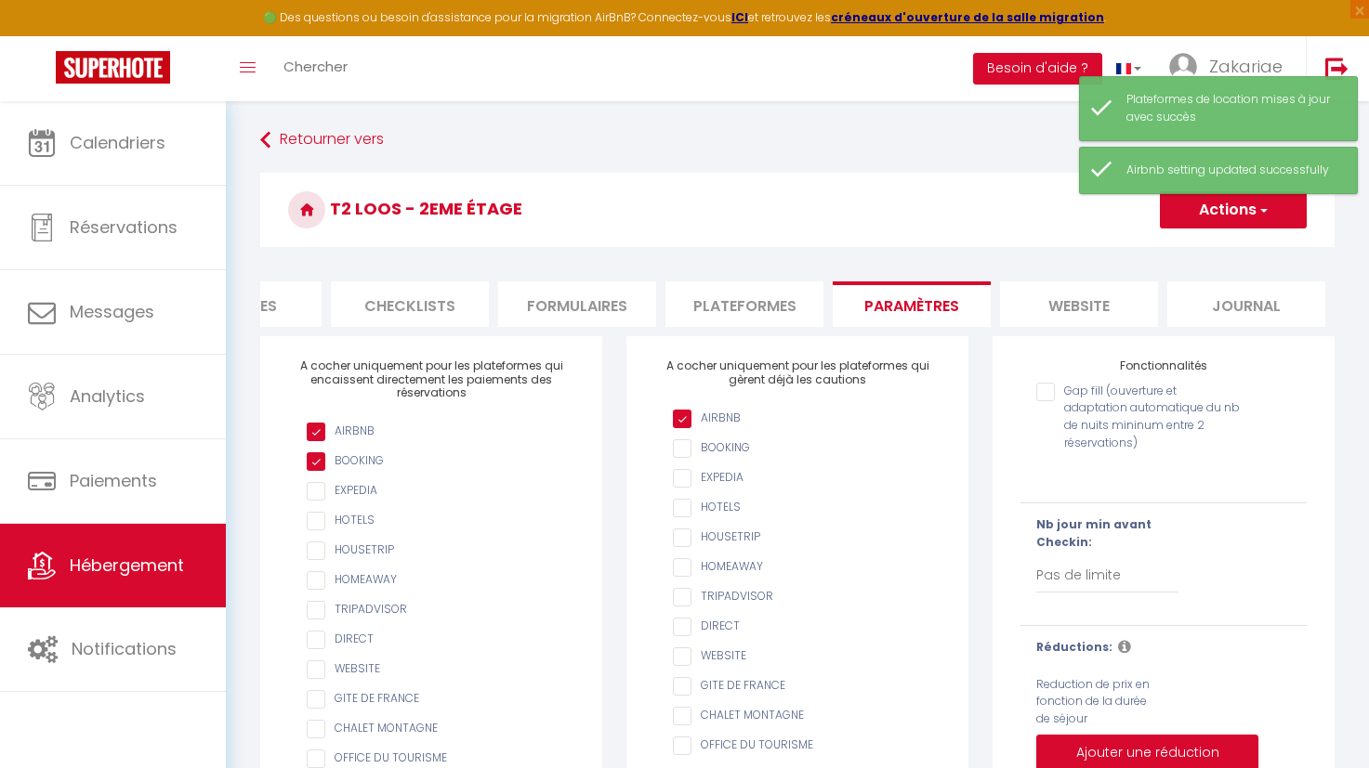
select select
checkbox input "true"
checkbox input "false"
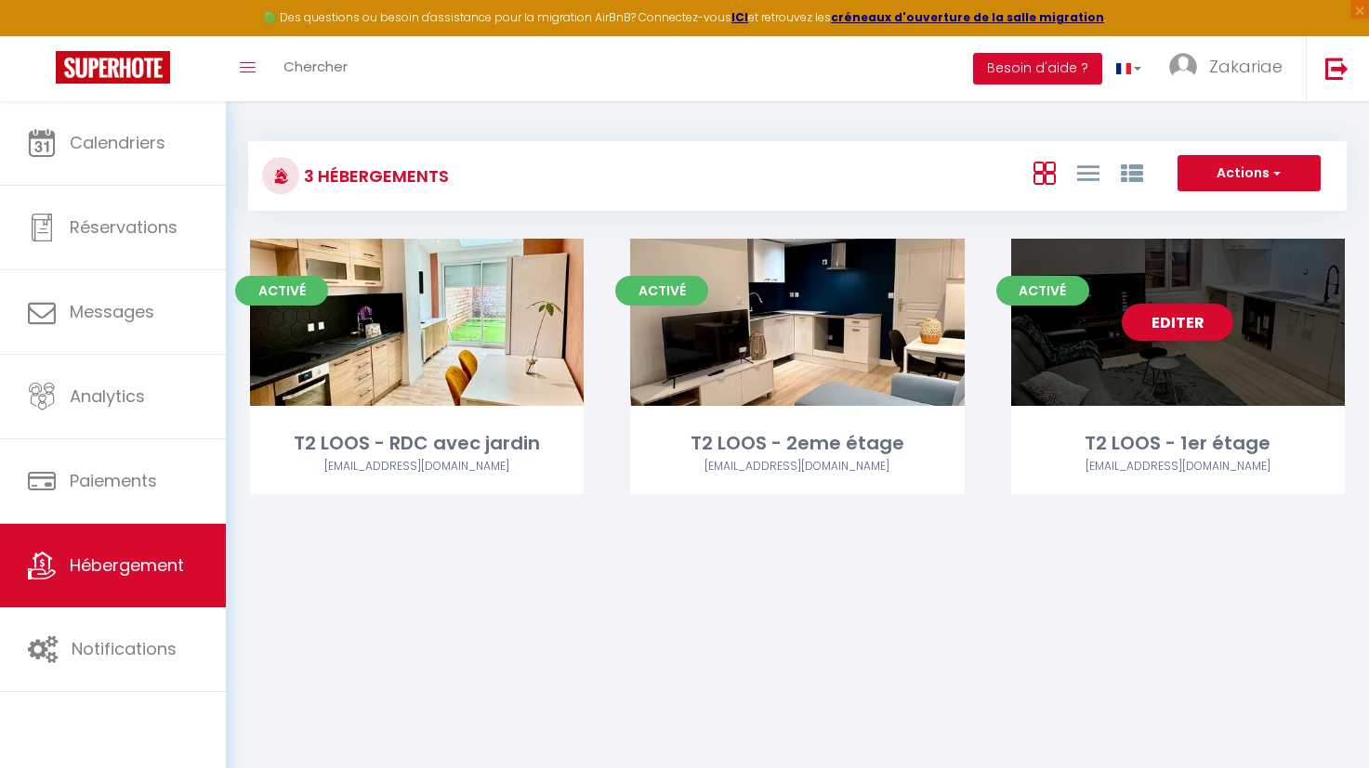
click at [1161, 323] on link "Editer" at bounding box center [1176, 322] width 111 height 37
click at [1175, 331] on link "Editer" at bounding box center [1176, 322] width 111 height 37
select select "3"
select select "2"
select select "1"
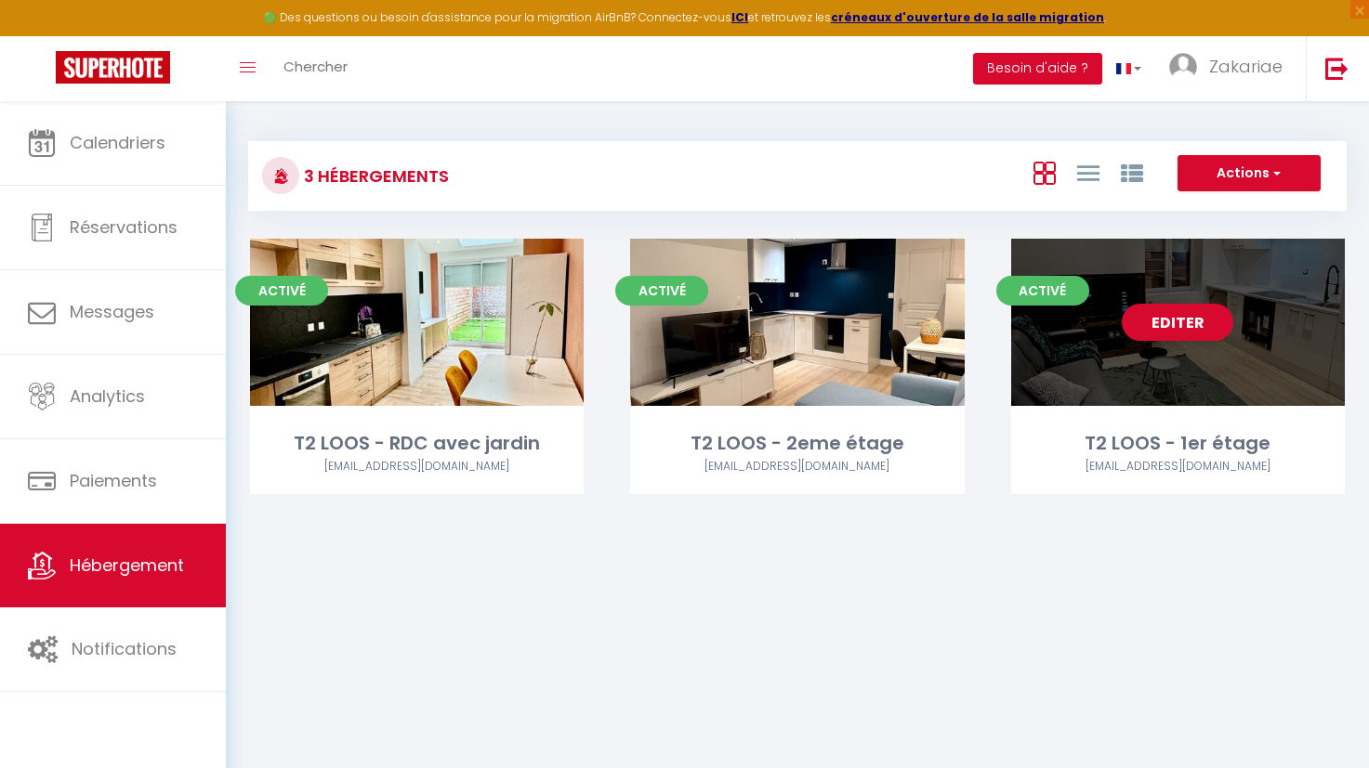
select select "1"
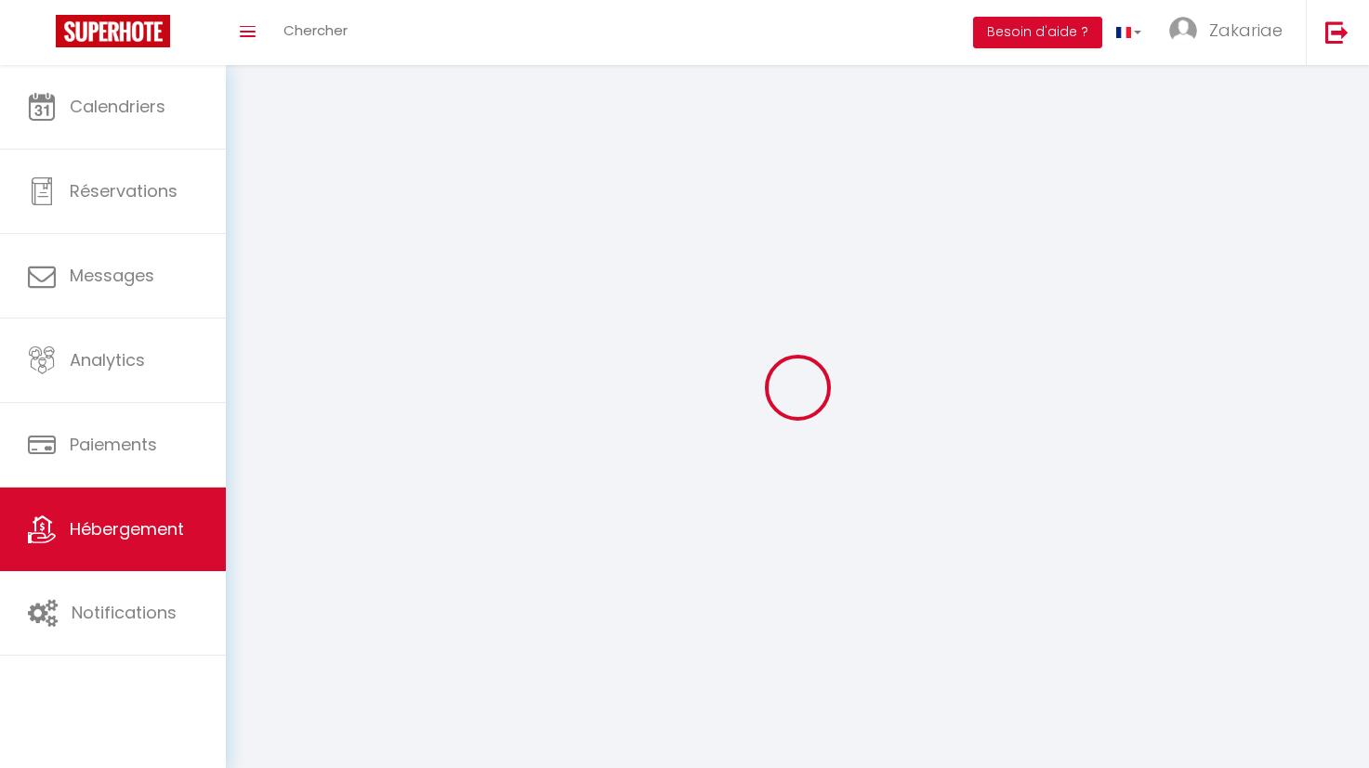
select select
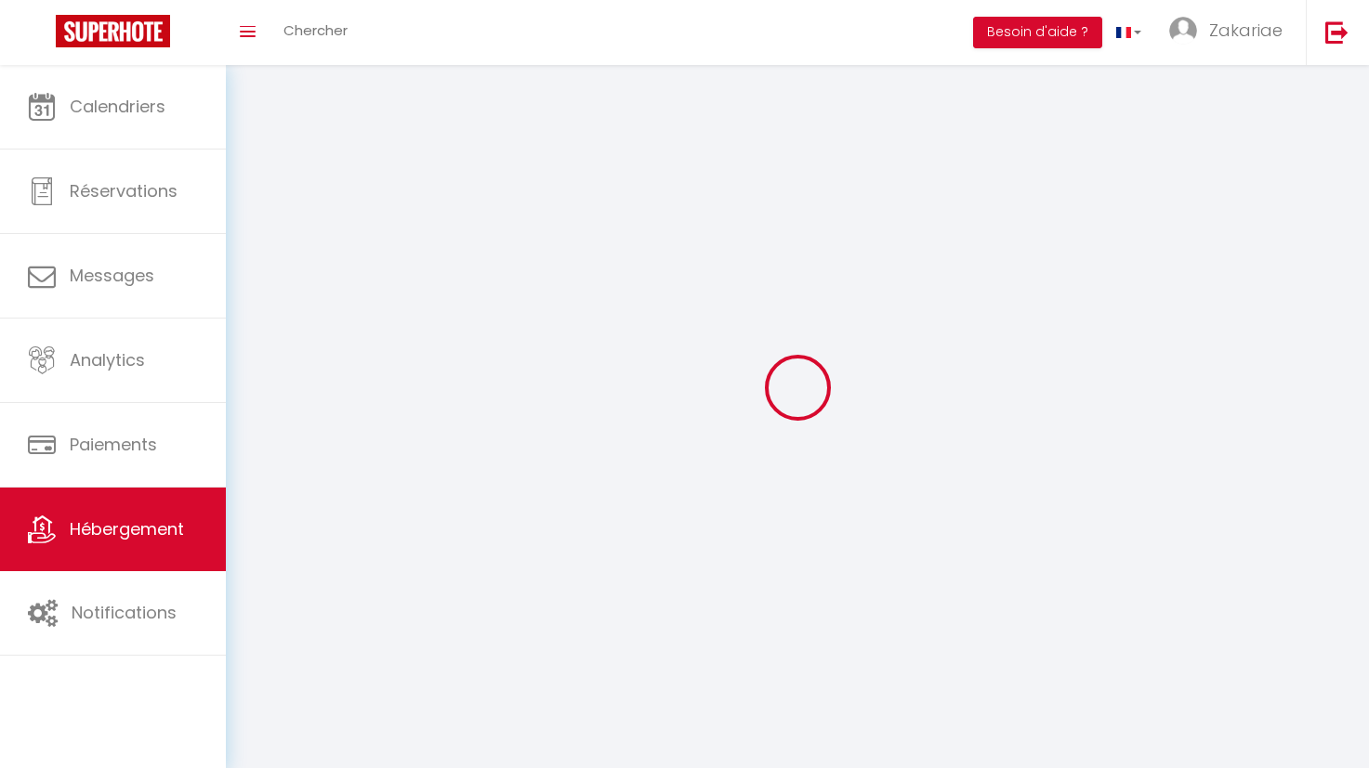
checkbox input "false"
select select
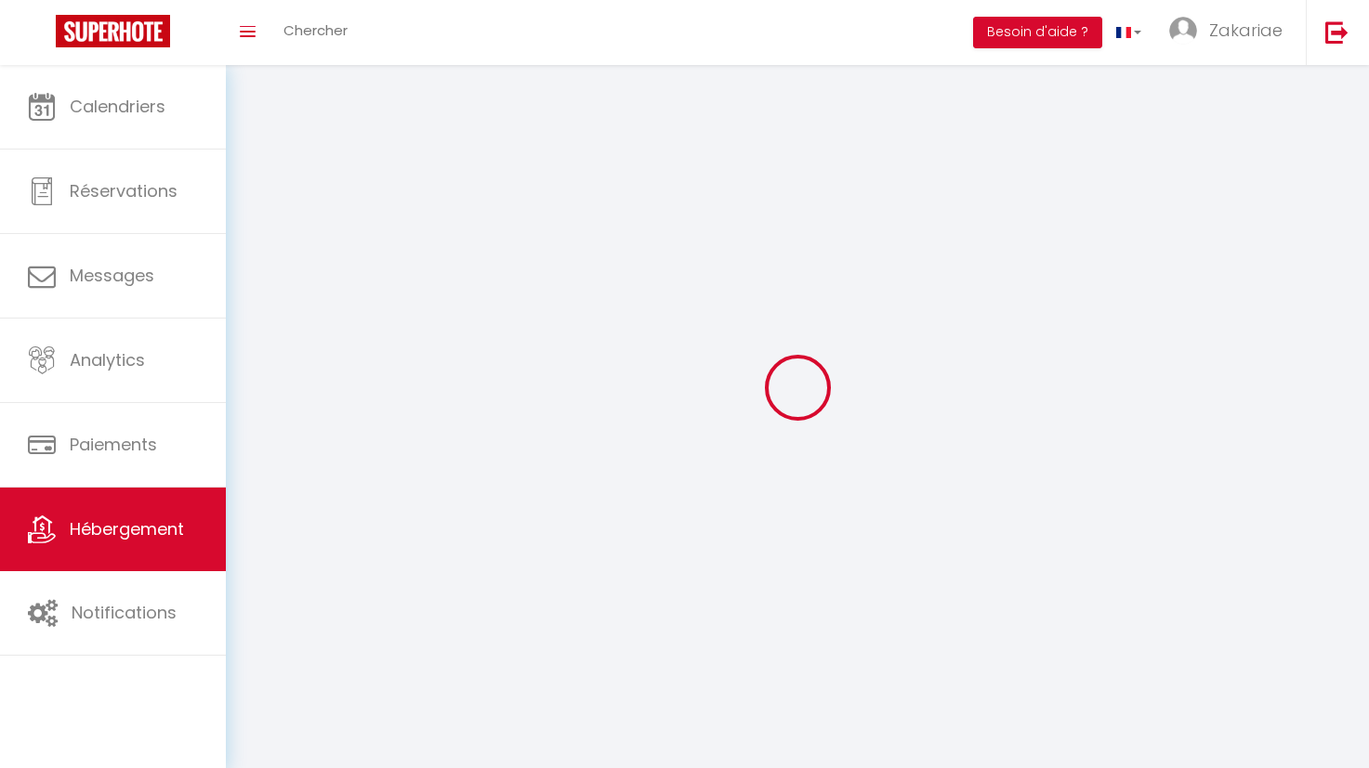
select select
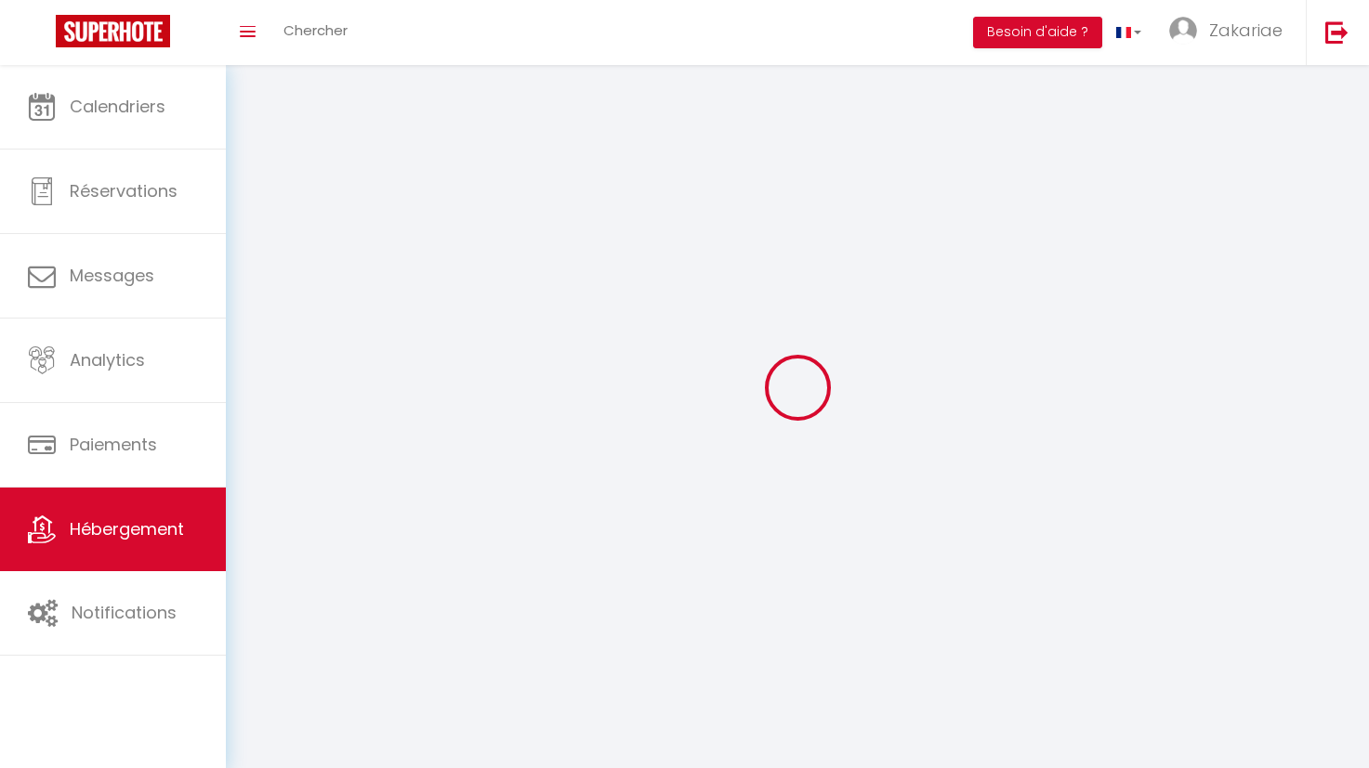
select select
checkbox input "false"
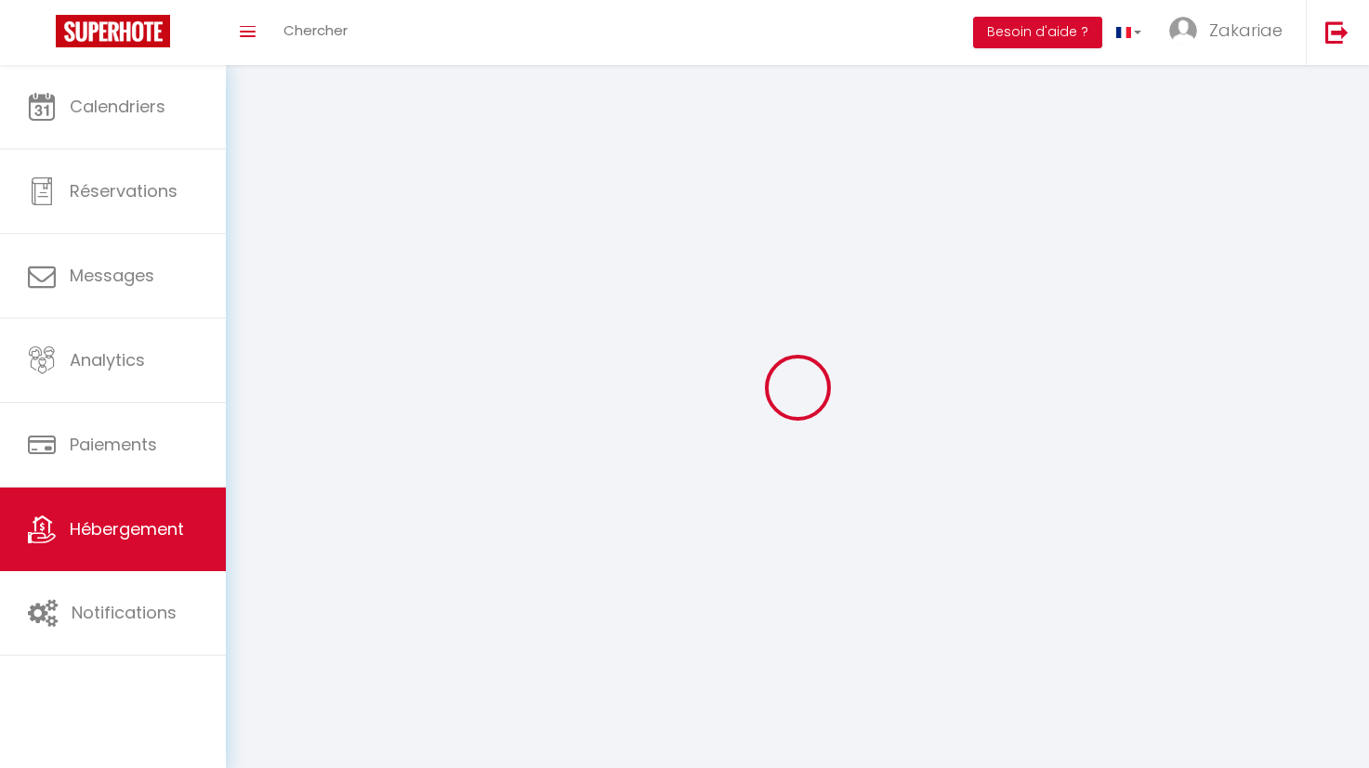
select select
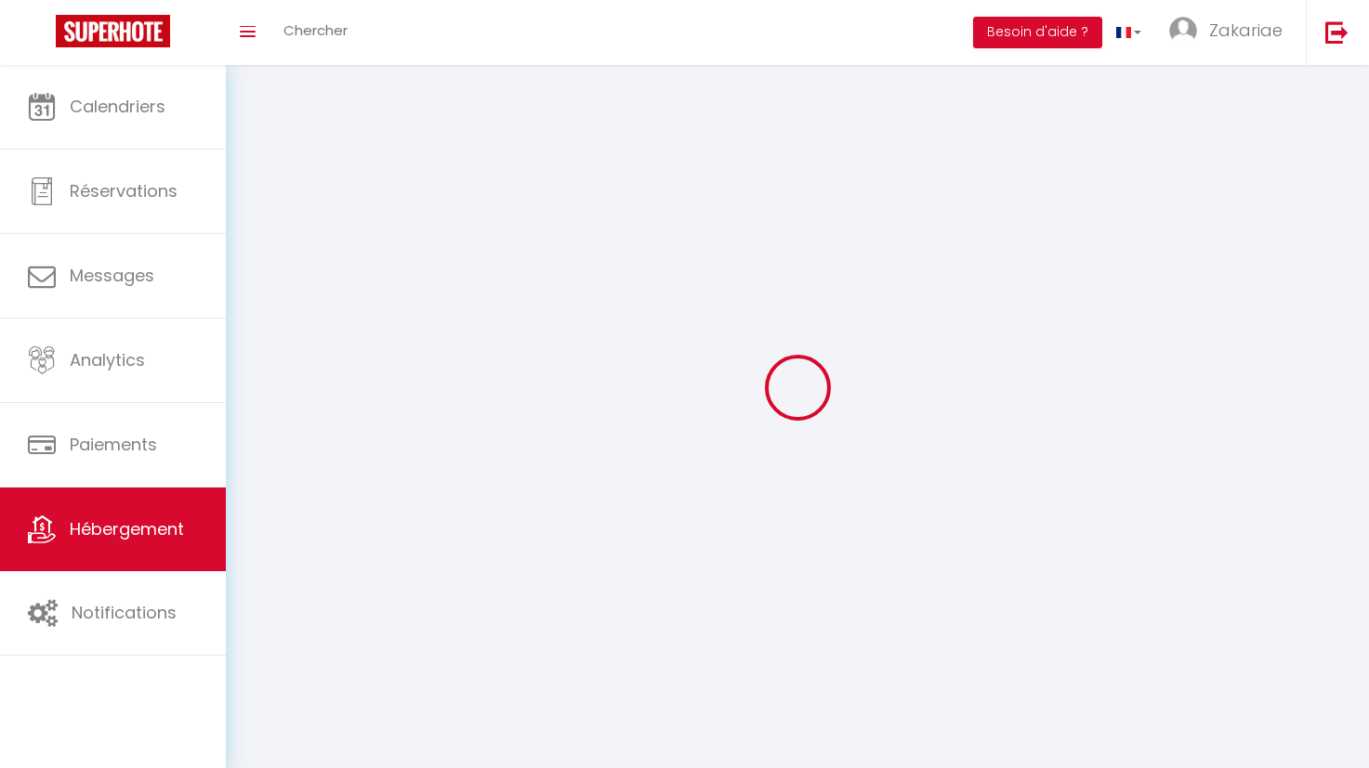
select select
checkbox input "false"
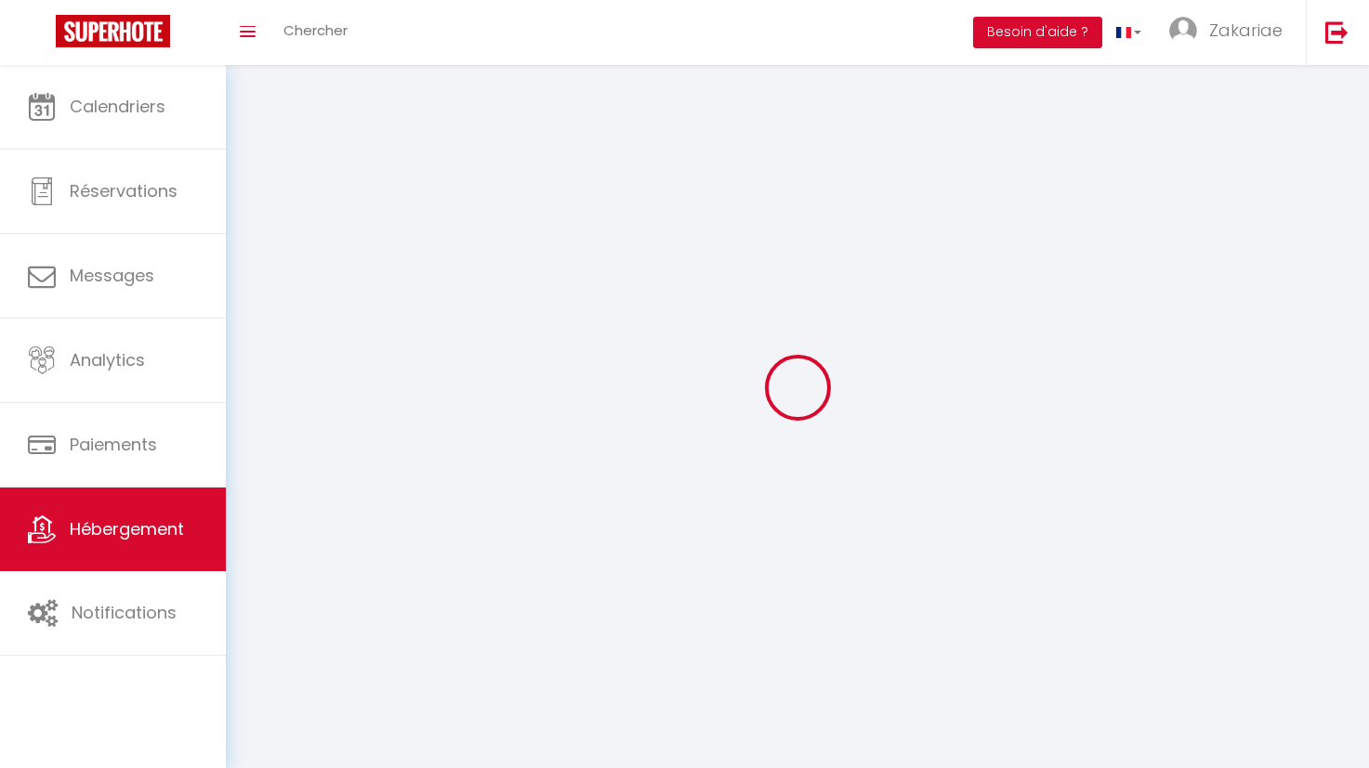
checkbox input "false"
select select
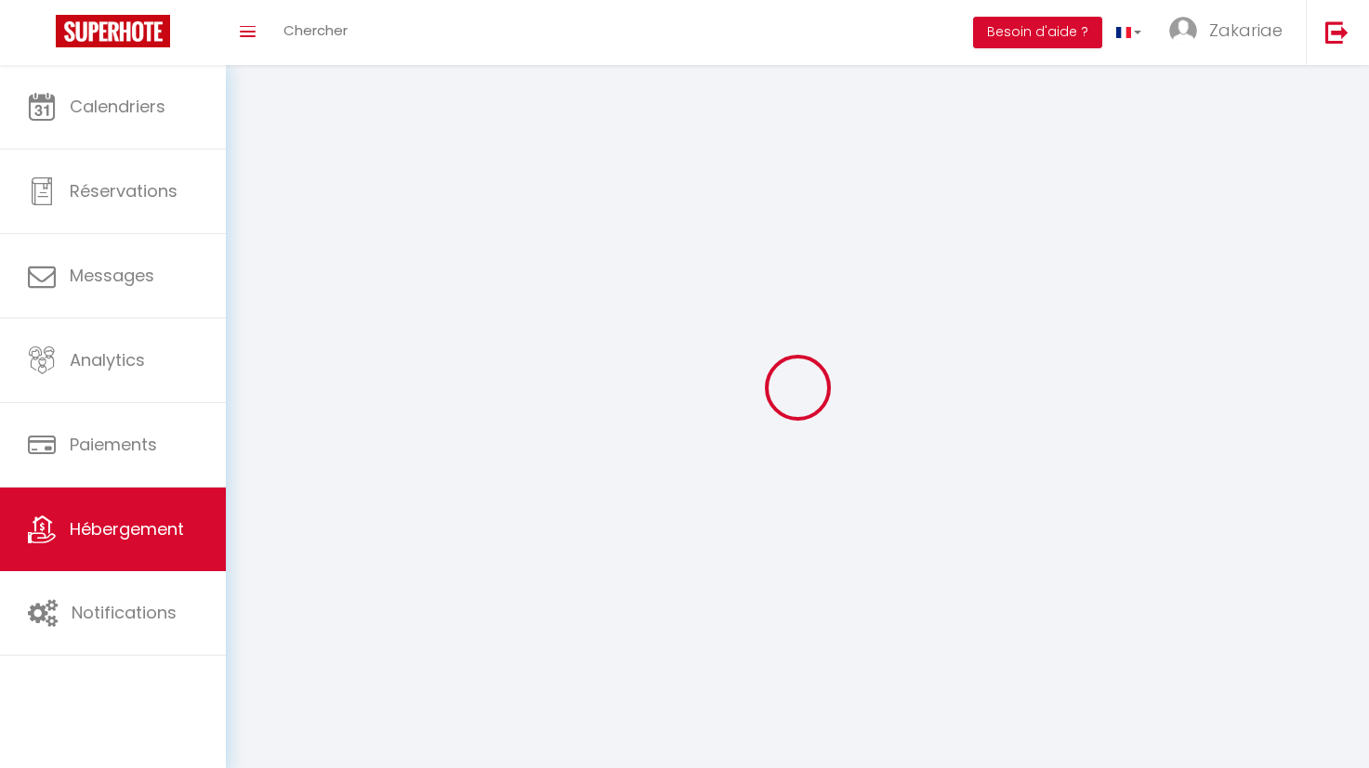
select select
checkbox input "false"
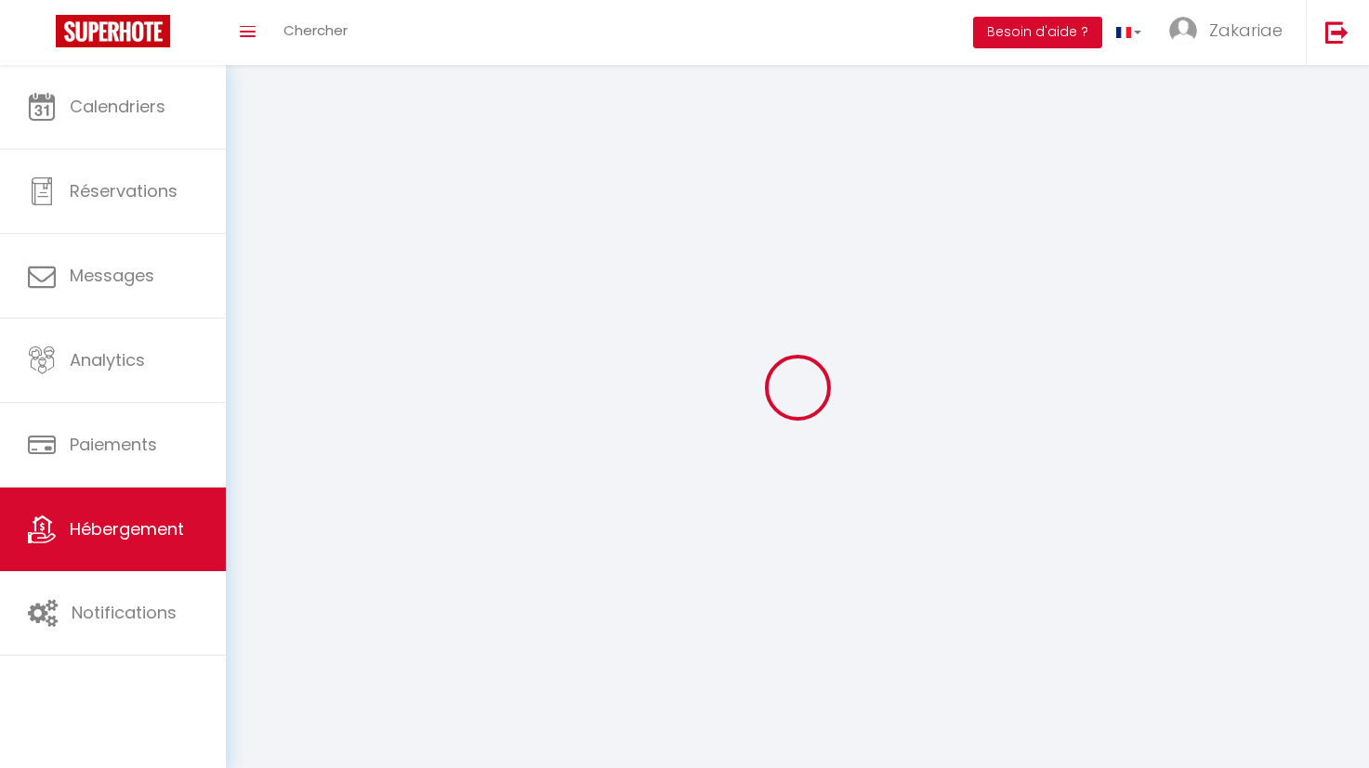
checkbox input "false"
select select
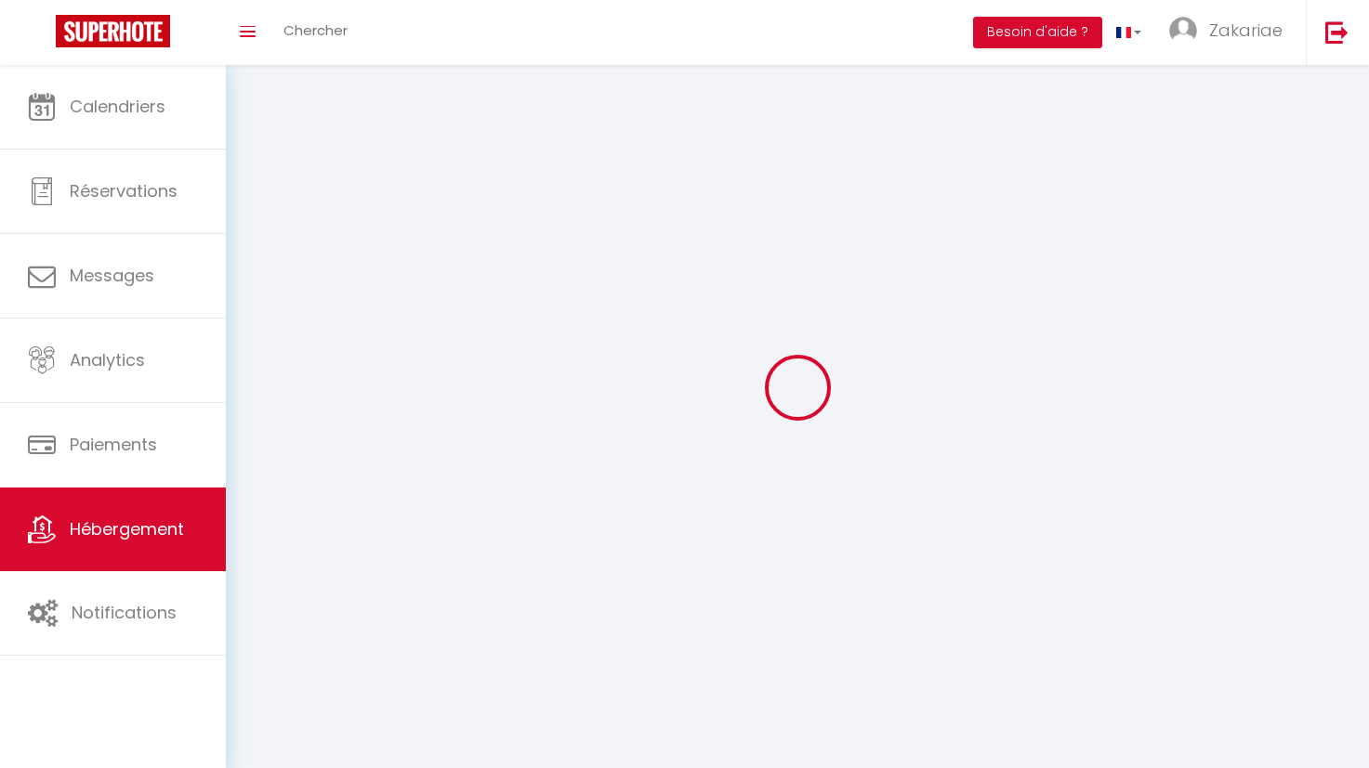
select select
checkbox input "false"
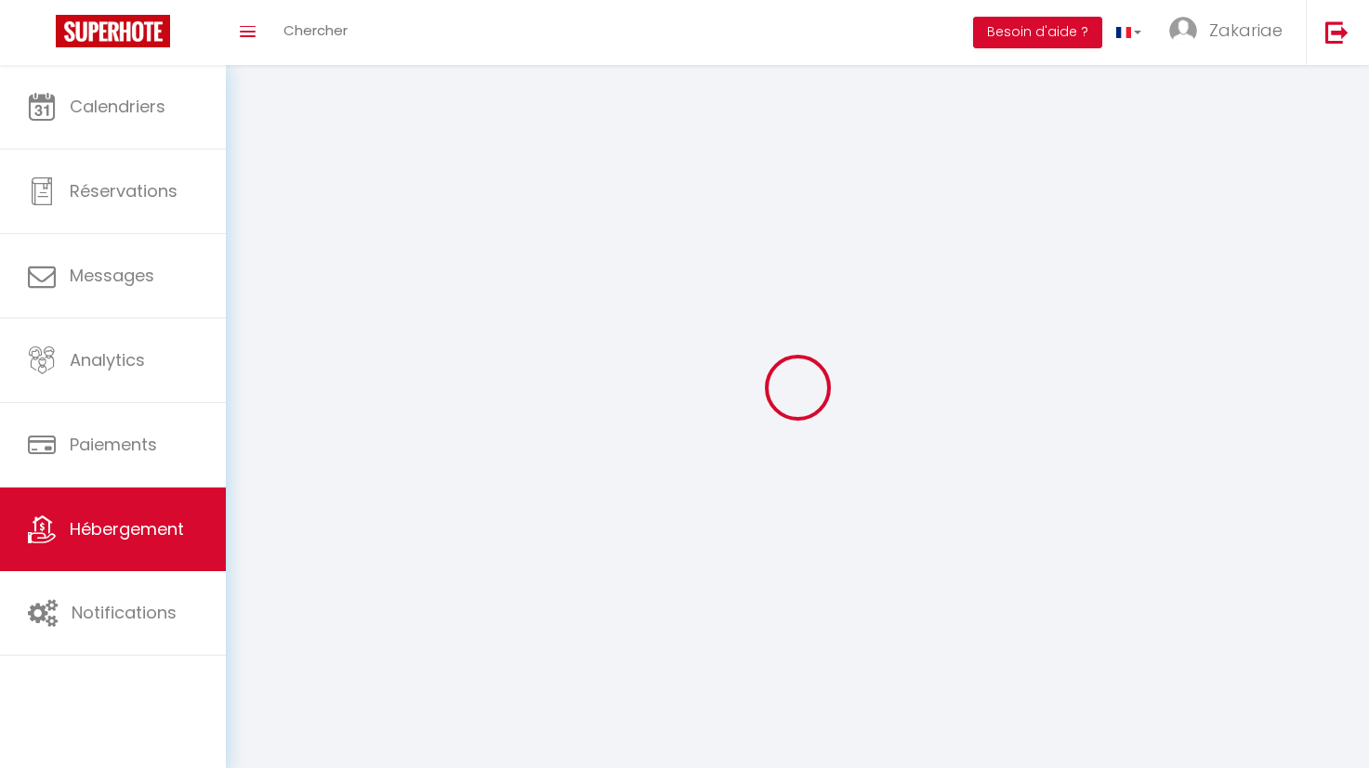
checkbox input "false"
select select
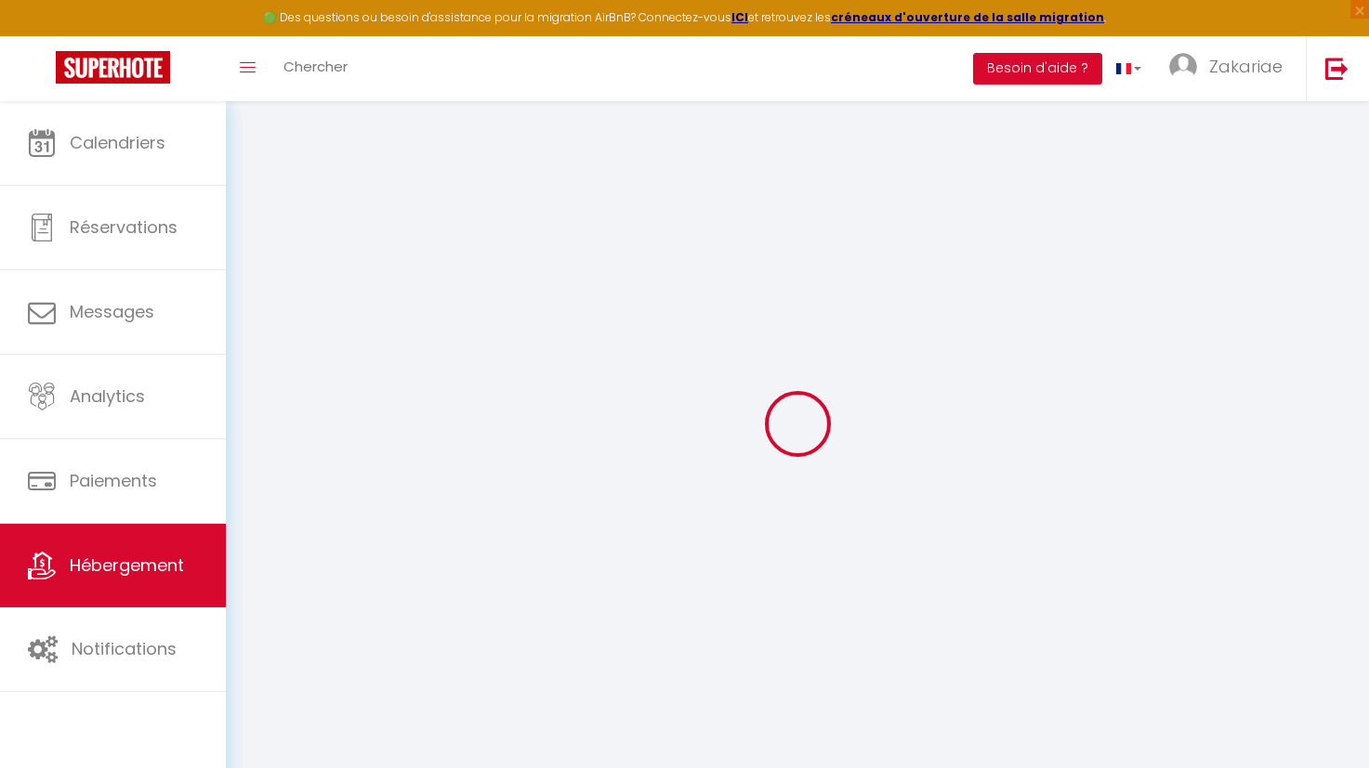
select select "7507-1352159951307448078"
select select "+ 15 %"
select select "+ 30 %"
checkbox input "true"
checkbox input "false"
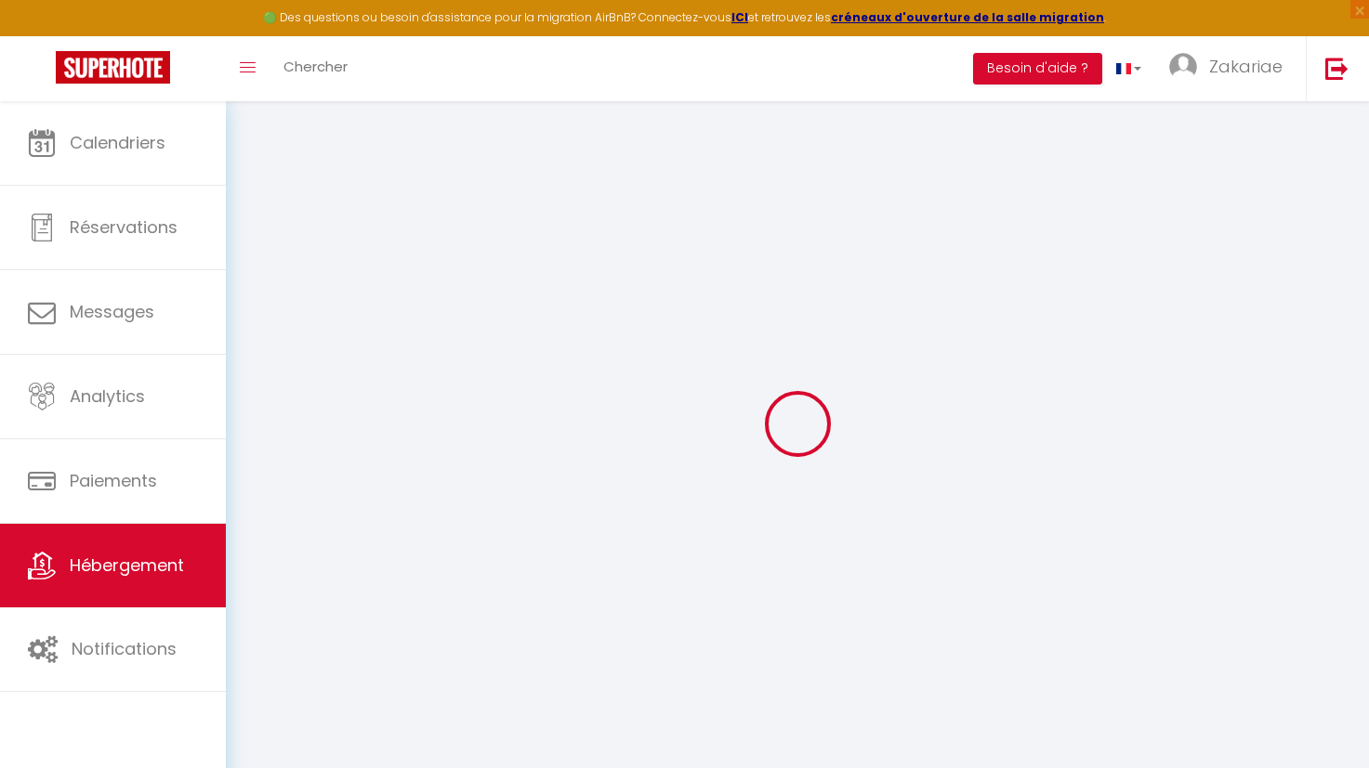
checkbox input "false"
select select "15:00"
select select
select select "11:00"
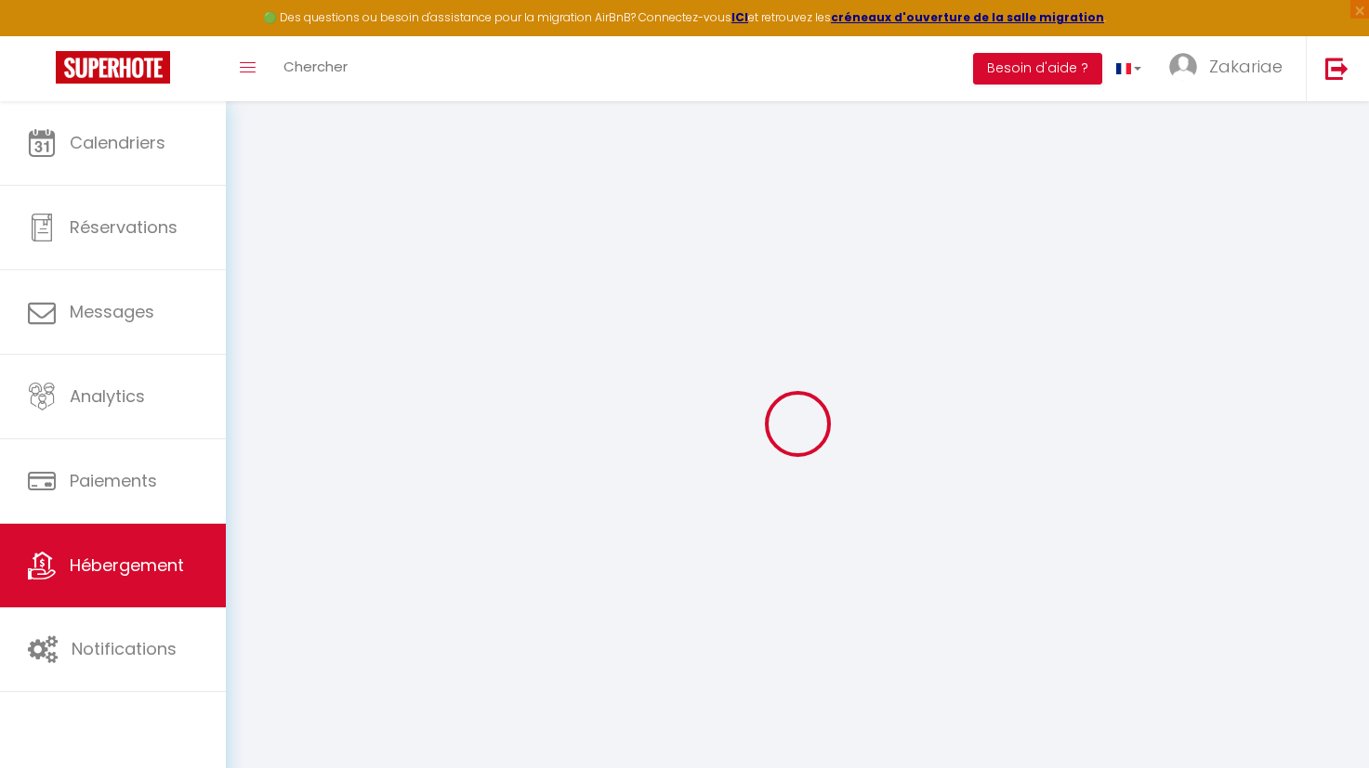
select select "30"
select select "120"
select select "365"
select select "EUR"
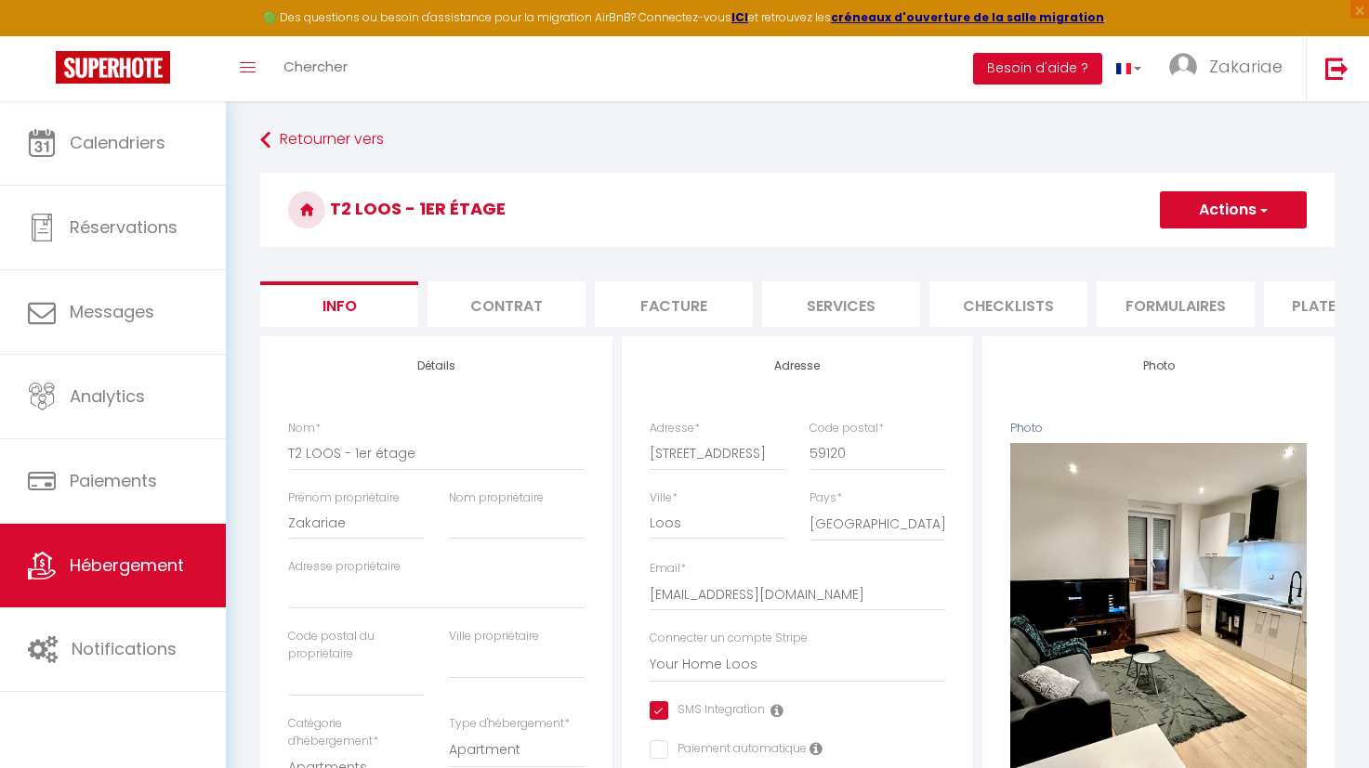
scroll to position [0, 598]
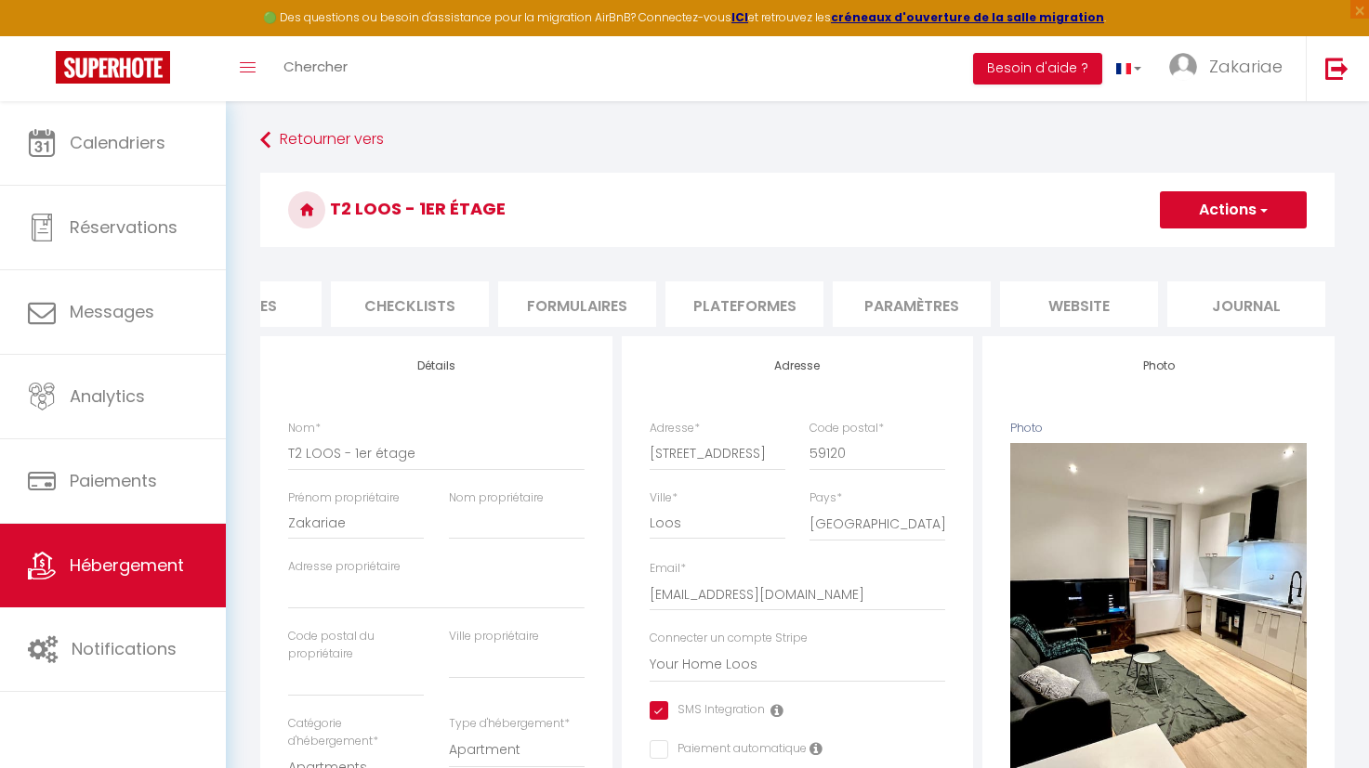
click at [779, 305] on li "Plateformes" at bounding box center [744, 305] width 158 height 46
select select
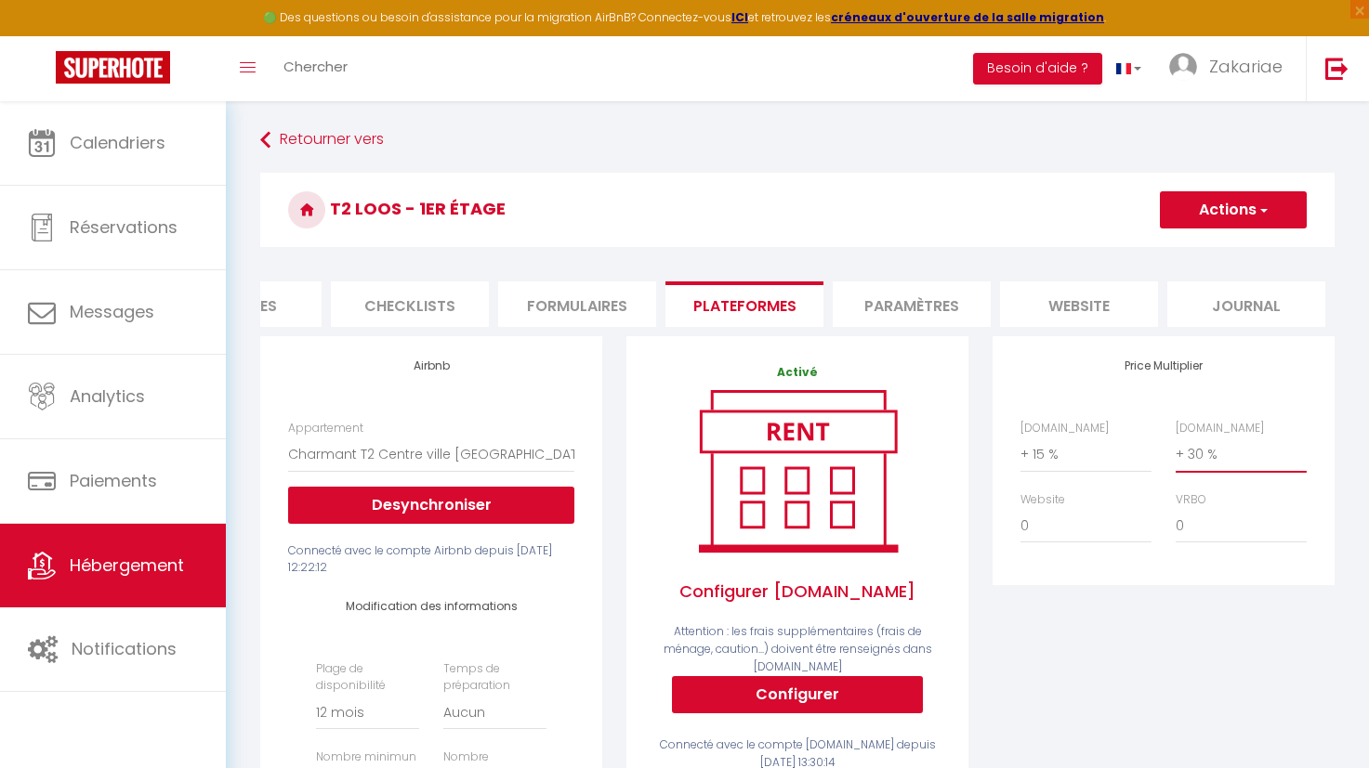
click at [1201, 467] on select "0 + 1 % + 2 % + 3 % + 4 % + 5 % + 6 % + 7 % + 8 % + 9 %" at bounding box center [1240, 454] width 131 height 35
click at [1149, 713] on div "Price Multiplier [DOMAIN_NAME] 0 + 1 % + 2 % + 3 % + 4 % + 5 % + 6 % + 7 %" at bounding box center [1163, 713] width 366 height 755
click at [1071, 468] on select "0 + 1 % + 2 % + 3 % + 4 % + 5 % + 6 % + 7 % + 8 % + 9 %" at bounding box center [1085, 454] width 131 height 35
select select "+ 17 %"
click at [1020, 451] on select "0 + 1 % + 2 % + 3 % + 4 % + 5 % + 6 % + 7 % + 8 % + 9 %" at bounding box center [1085, 454] width 131 height 35
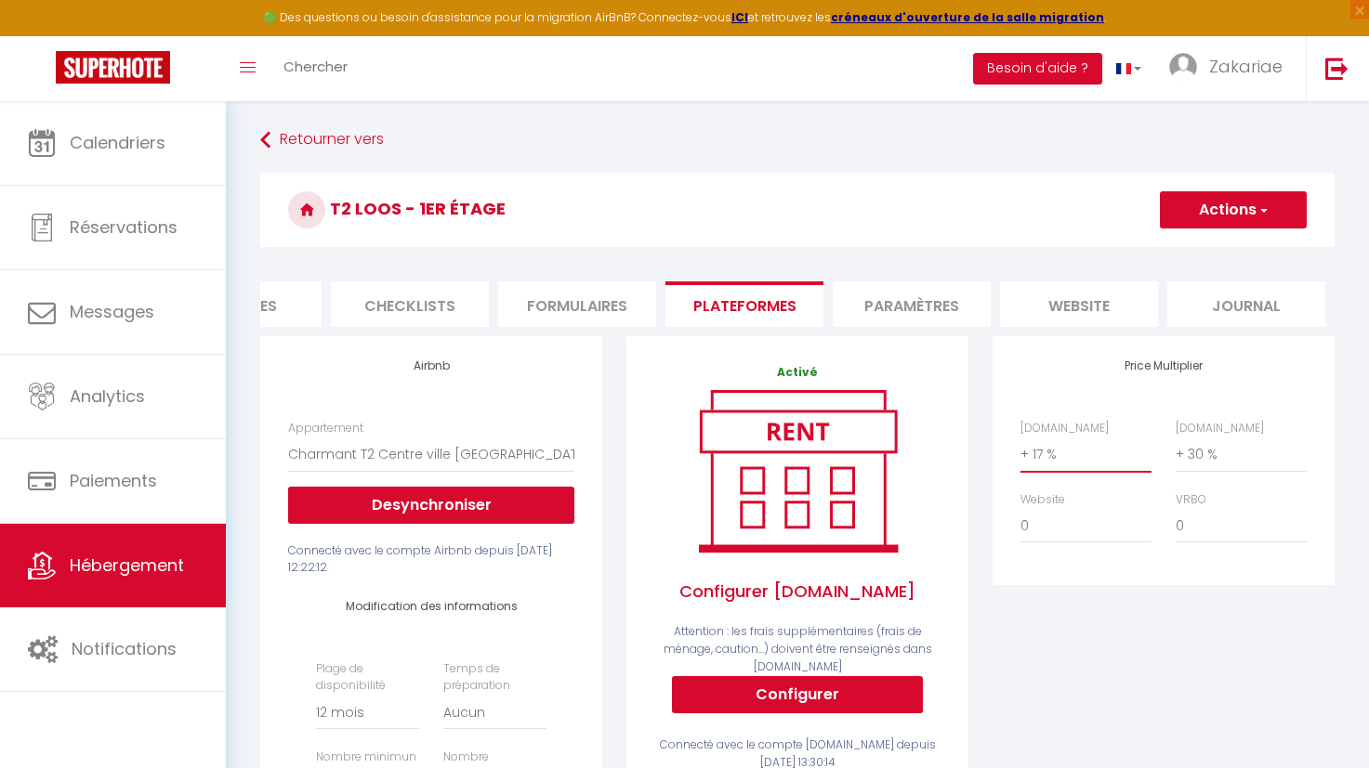
select select
click at [1211, 471] on select "0 + 1 % + 2 % + 3 % + 4 % + 5 % + 6 % + 7 % + 8 % + 9 %" at bounding box center [1240, 454] width 131 height 35
drag, startPoint x: 1210, startPoint y: 683, endPoint x: 1240, endPoint y: 647, distance: 47.5
click at [1210, 683] on div "Price Multiplier [DOMAIN_NAME] 0 + 1 % + 2 % + 3 % + 4 % + 5 % + 6 % + 7 %" at bounding box center [1163, 713] width 366 height 755
click at [1269, 227] on button "Actions" at bounding box center [1233, 209] width 147 height 37
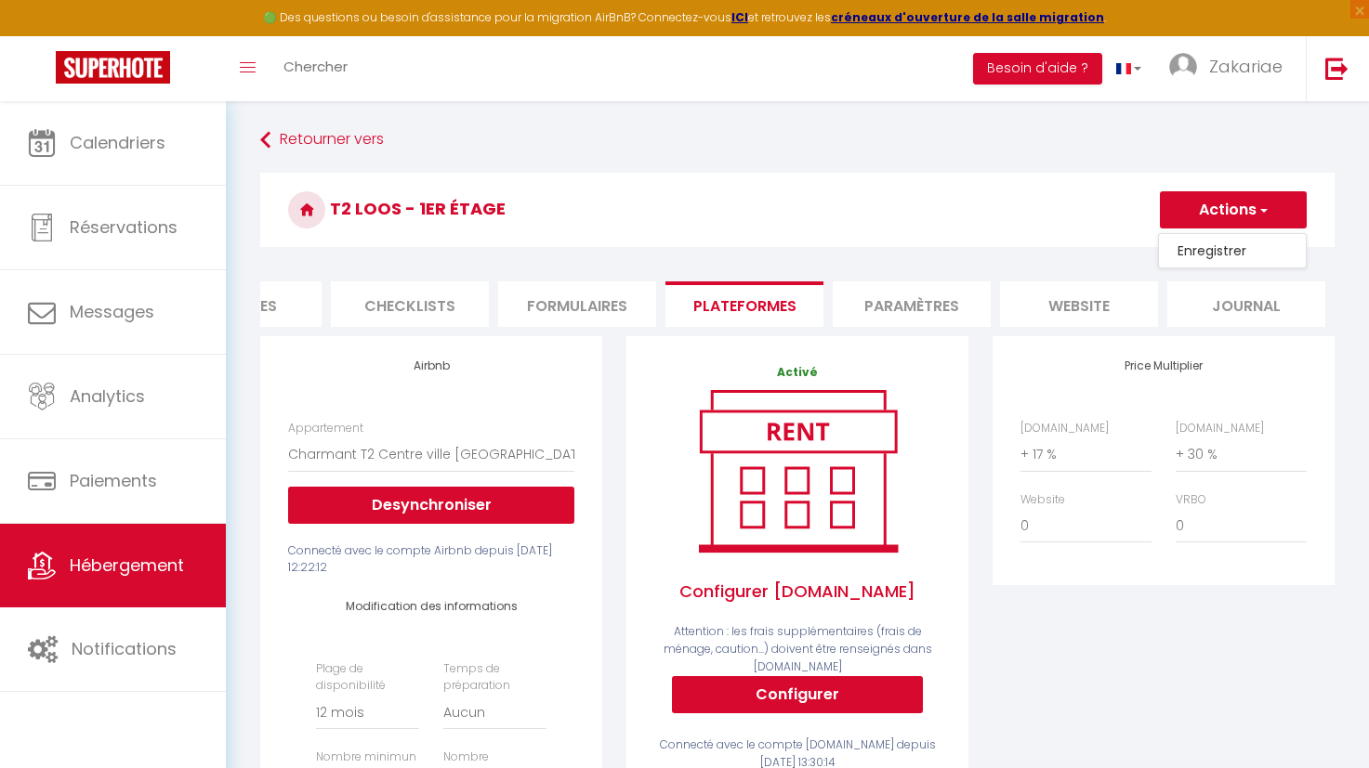
click at [1265, 261] on link "Enregistrer" at bounding box center [1232, 251] width 147 height 24
select select "365"
select select "EUR"
select select
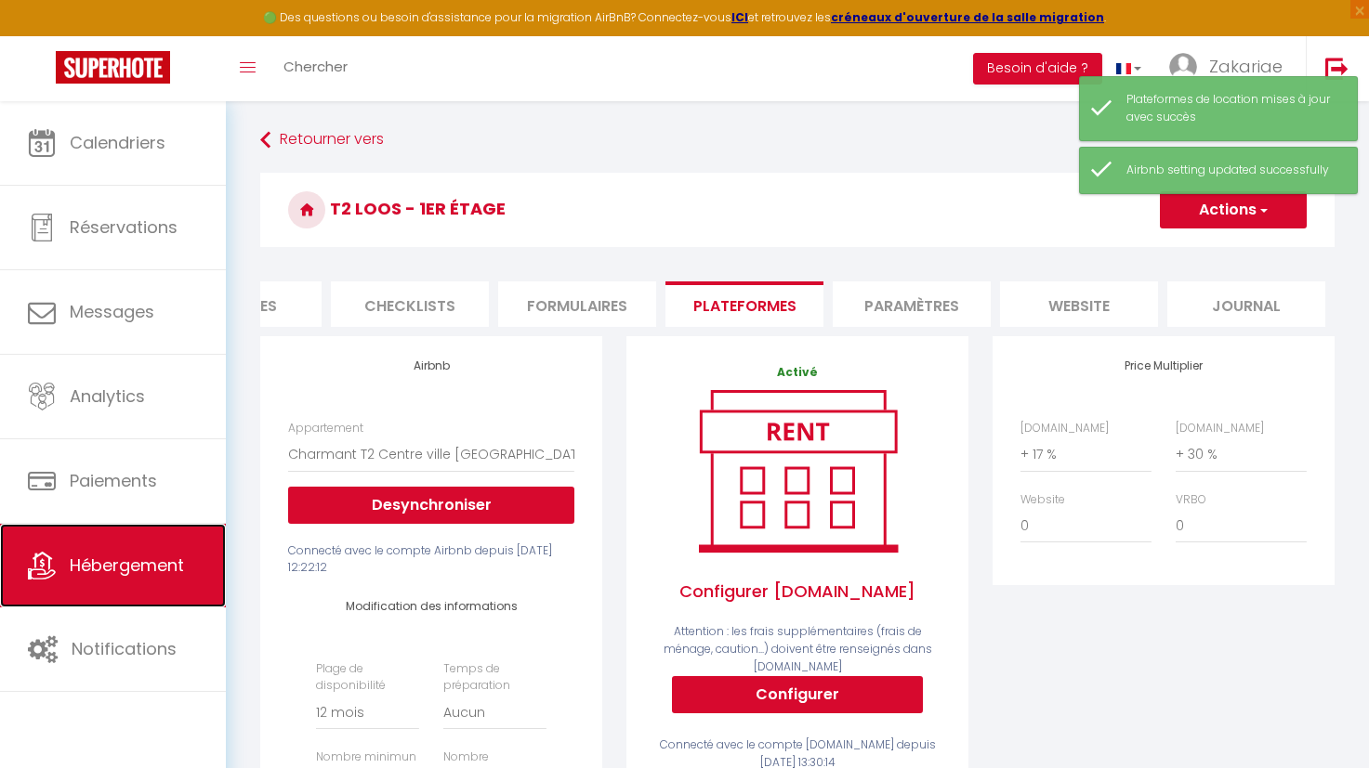
click at [111, 570] on span "Hébergement" at bounding box center [127, 565] width 114 height 23
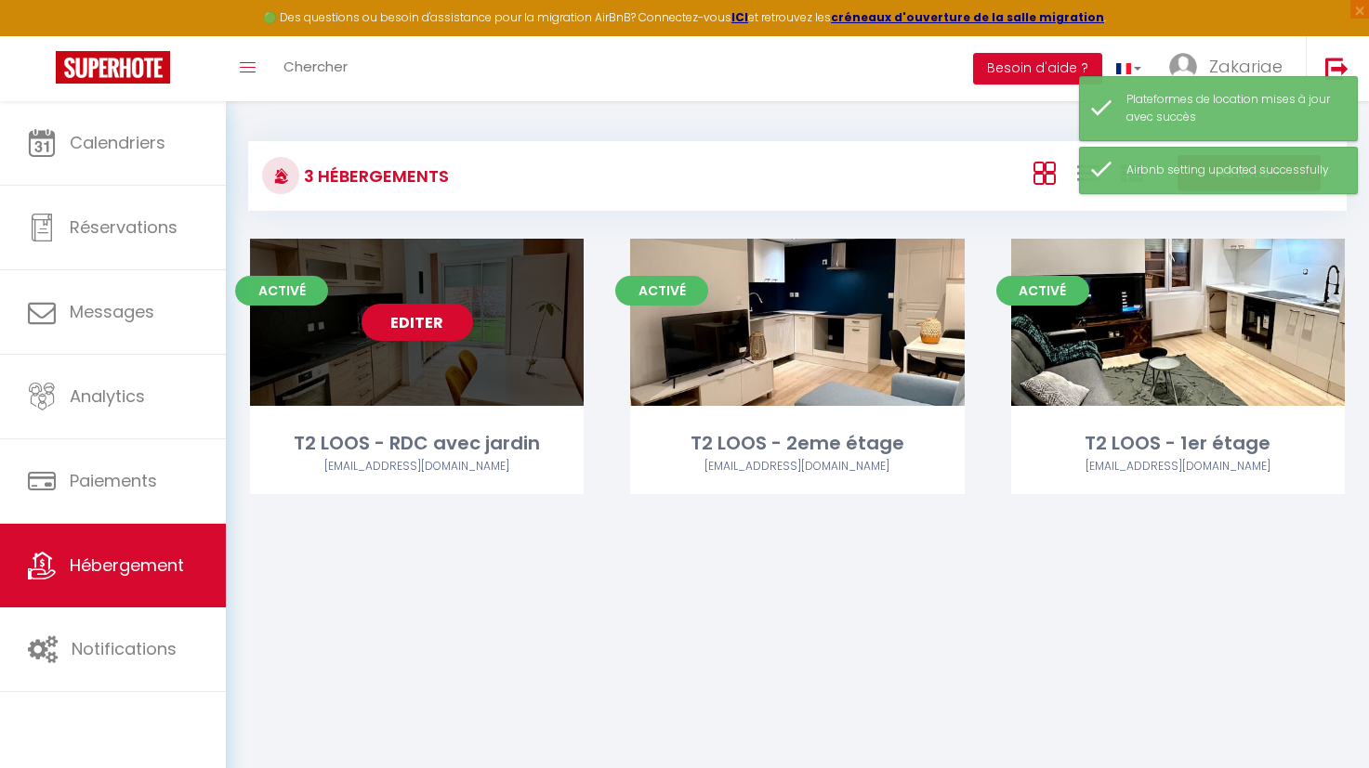
click at [415, 311] on link "Editer" at bounding box center [416, 322] width 111 height 37
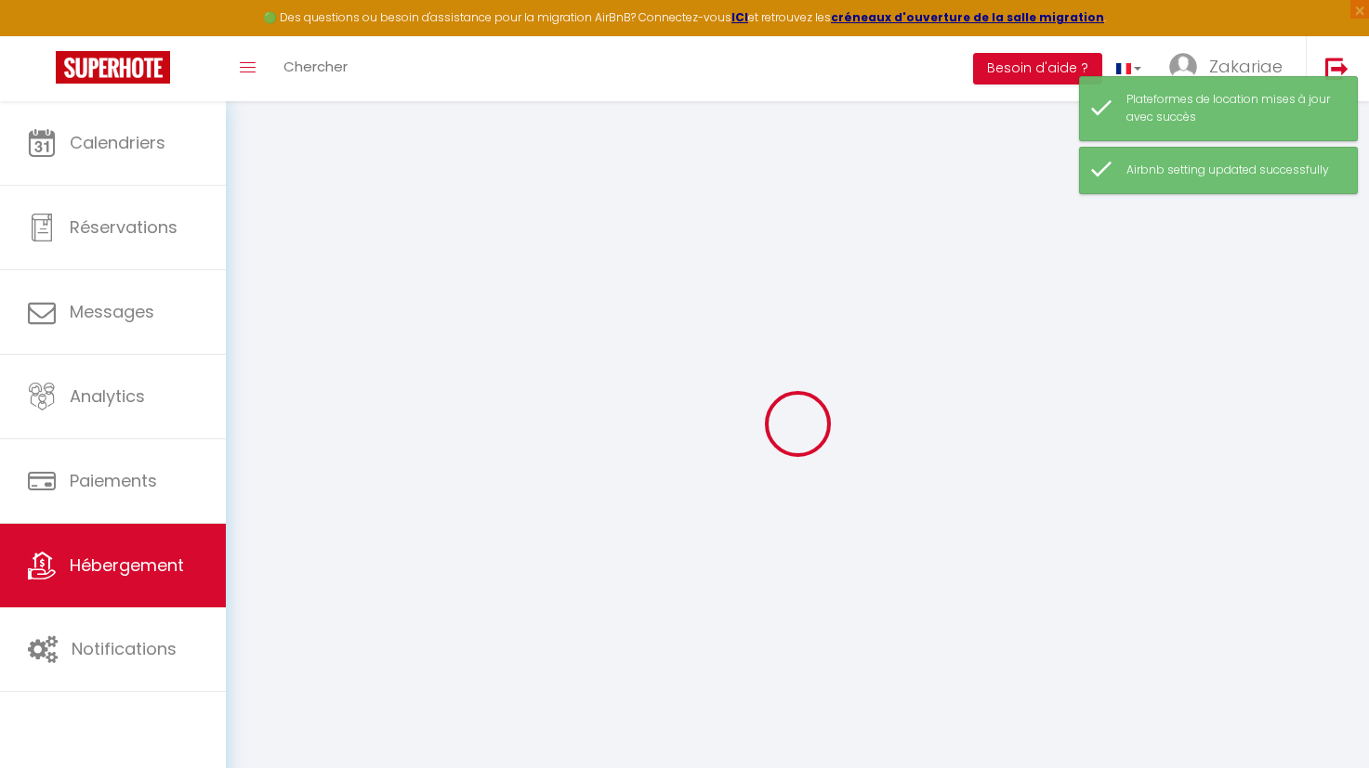
select select "7507-1023092885161174937"
checkbox input "true"
checkbox input "false"
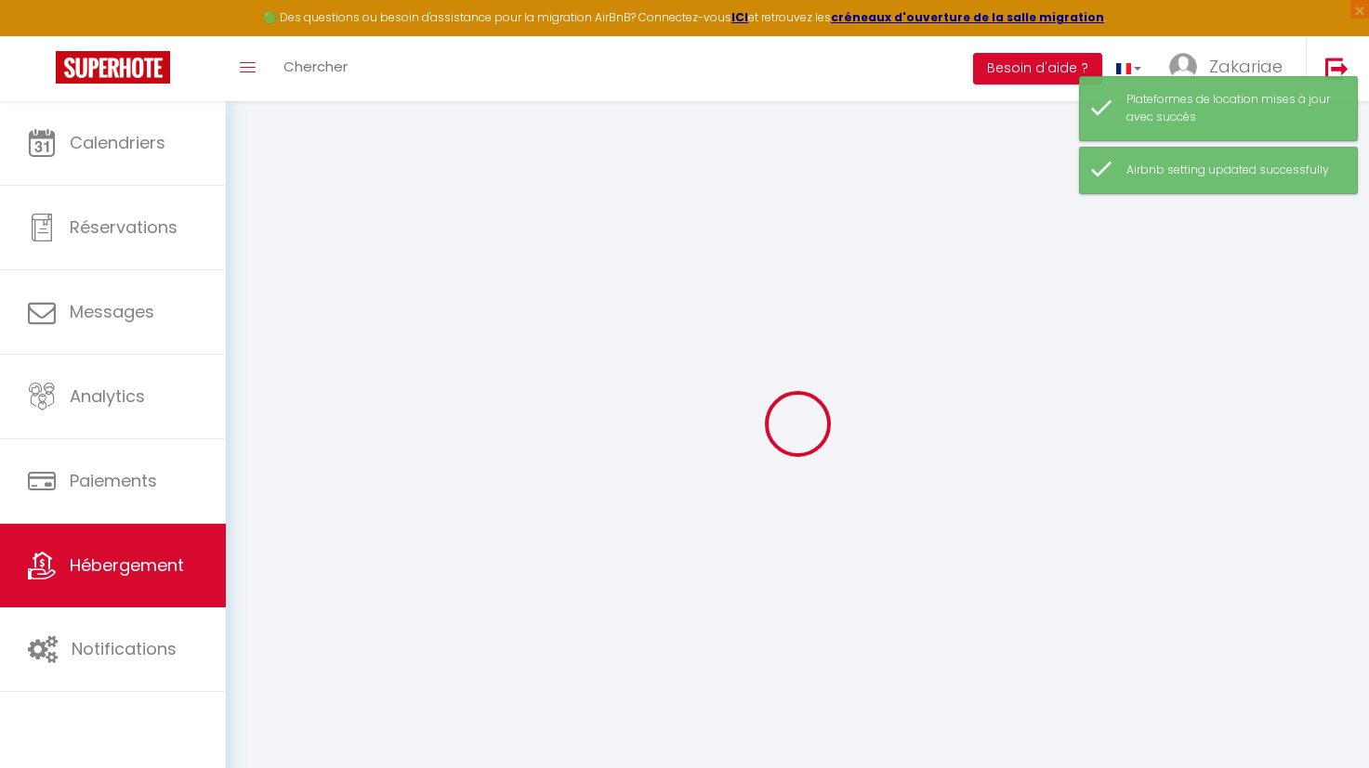
select select "15:00"
select select
select select "11:00"
select select "30"
select select "120"
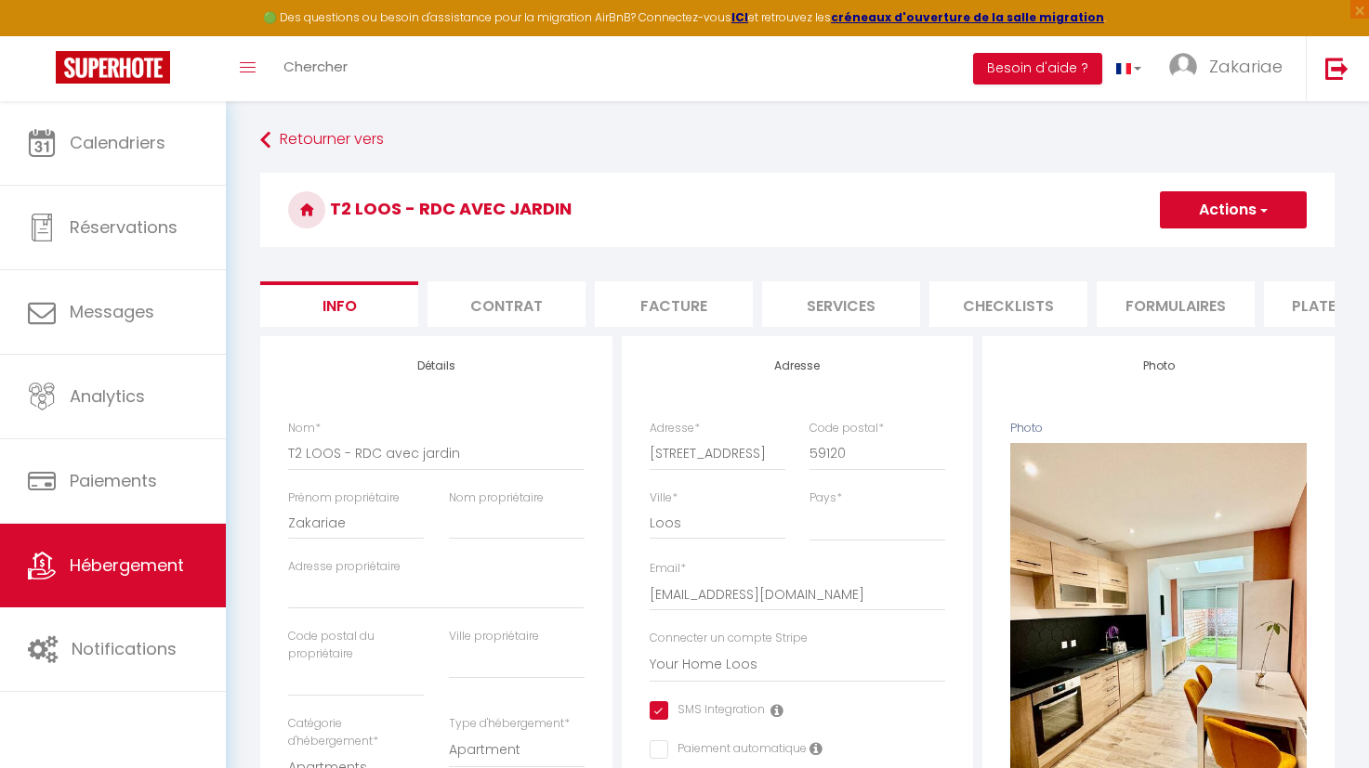
click at [1252, 319] on li "Formulaires" at bounding box center [1175, 305] width 158 height 46
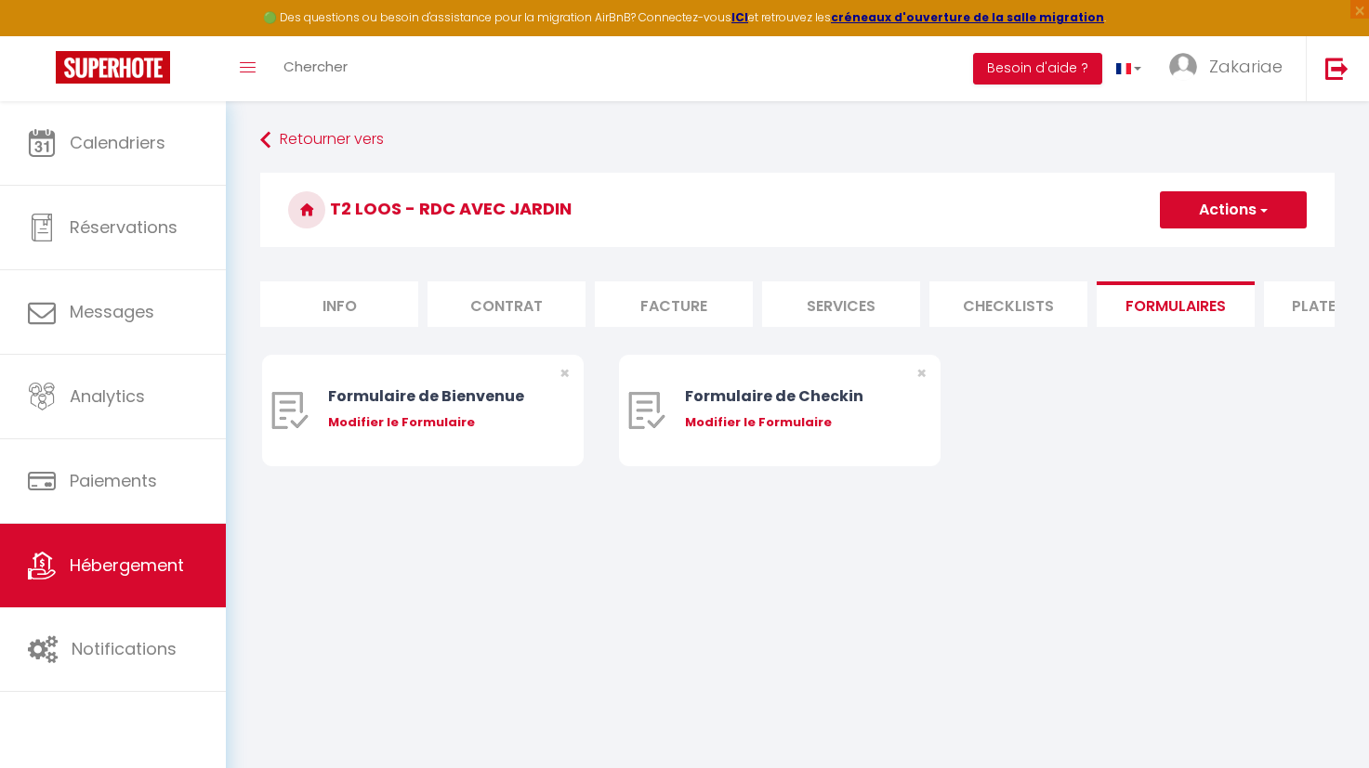
click at [1280, 319] on li "Plateformes" at bounding box center [1343, 305] width 158 height 46
select select
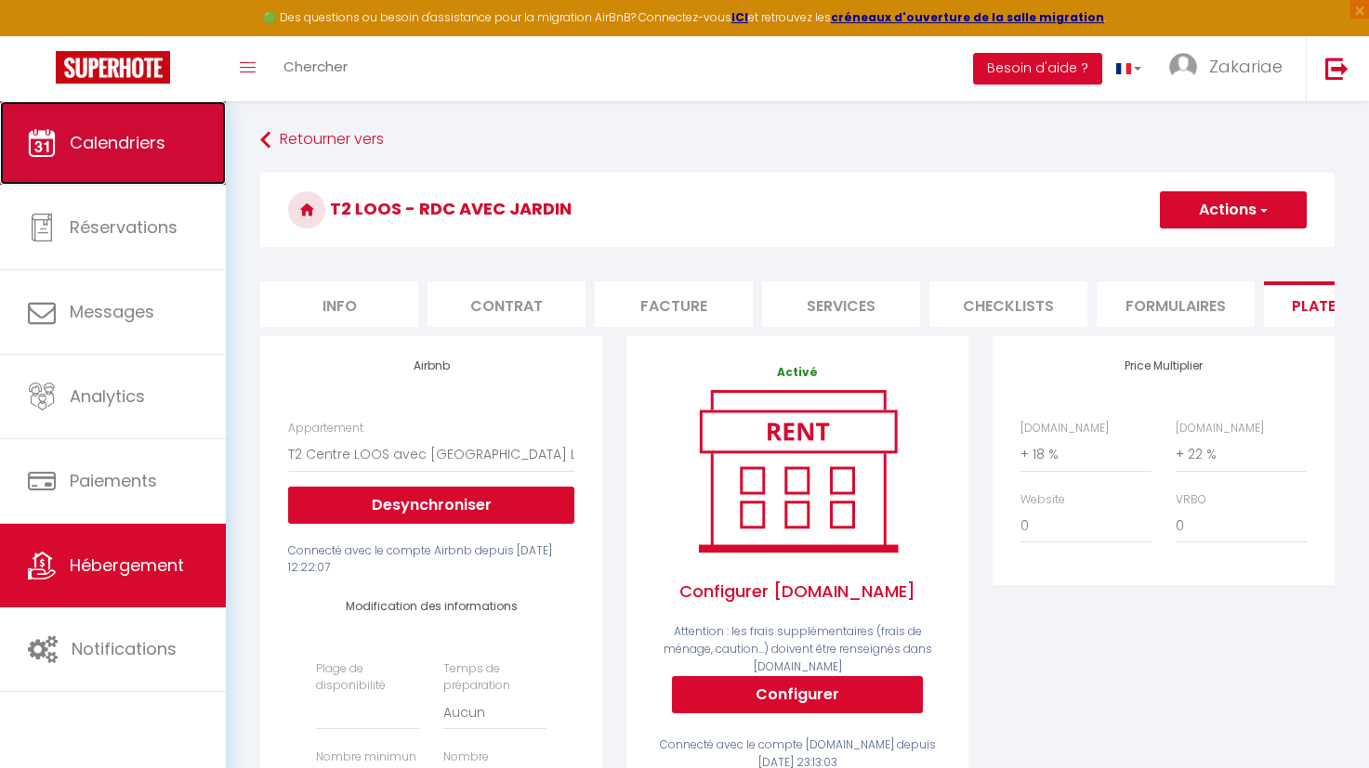
click at [155, 176] on link "Calendriers" at bounding box center [113, 143] width 226 height 84
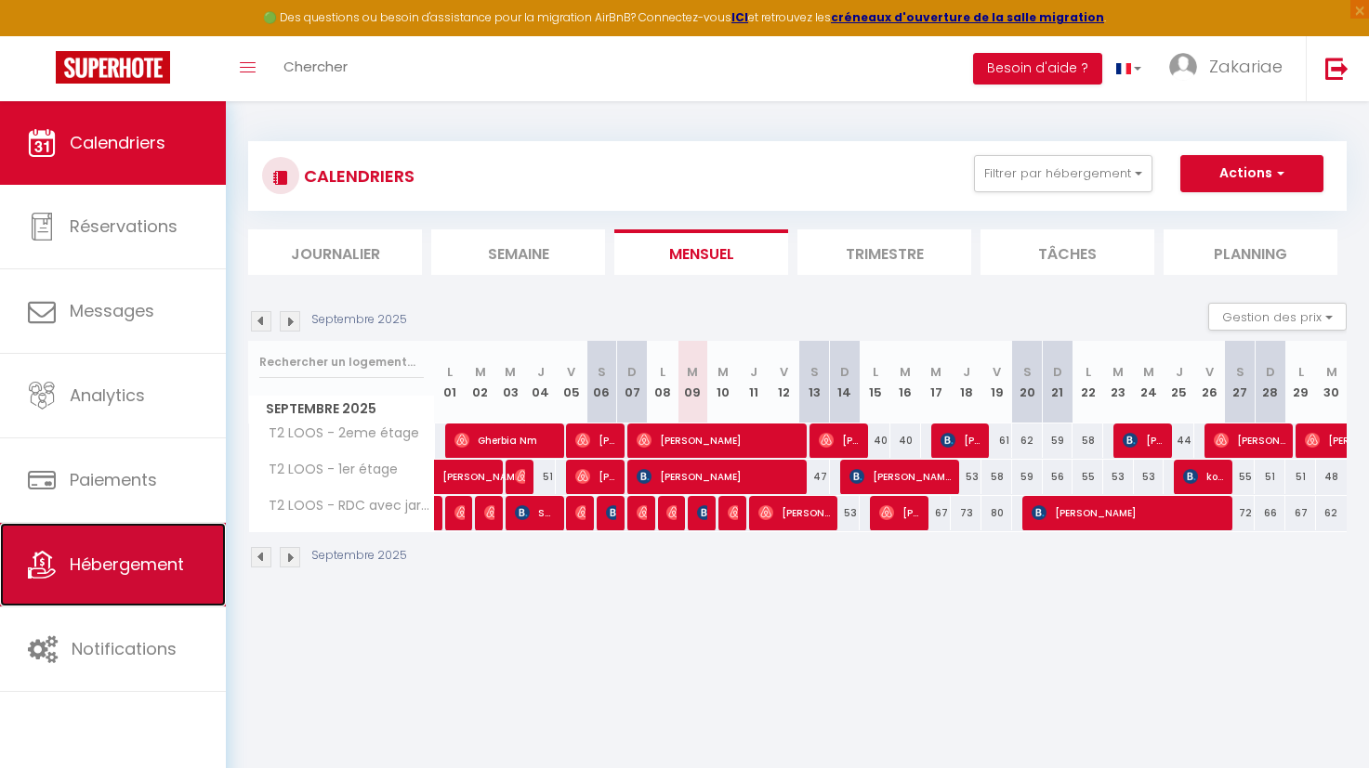
click at [165, 584] on link "Hébergement" at bounding box center [113, 565] width 226 height 84
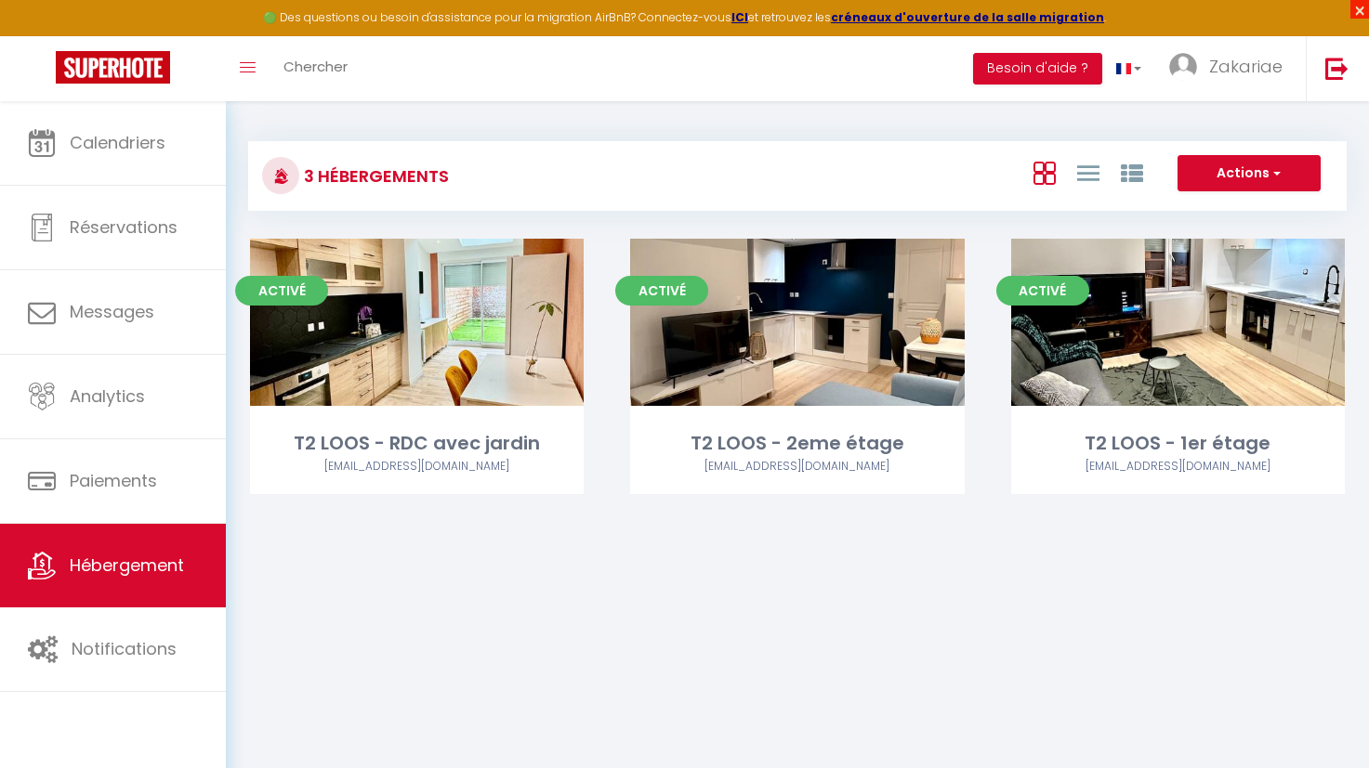
click at [1362, 10] on span "×" at bounding box center [1359, 9] width 19 height 19
